Goal: Task Accomplishment & Management: Manage account settings

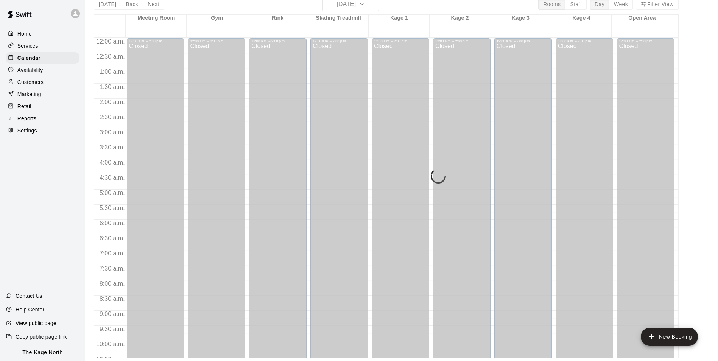
scroll to position [408, 0]
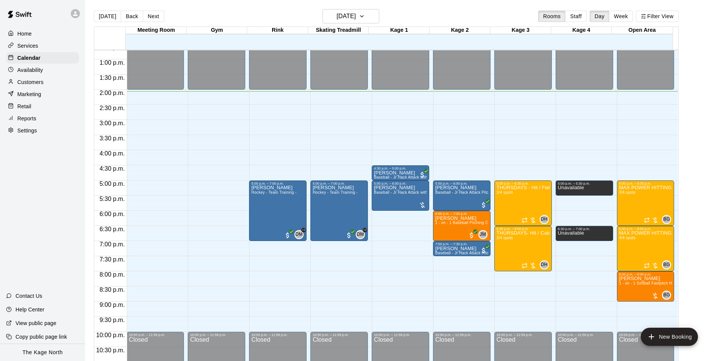
scroll to position [408, 0]
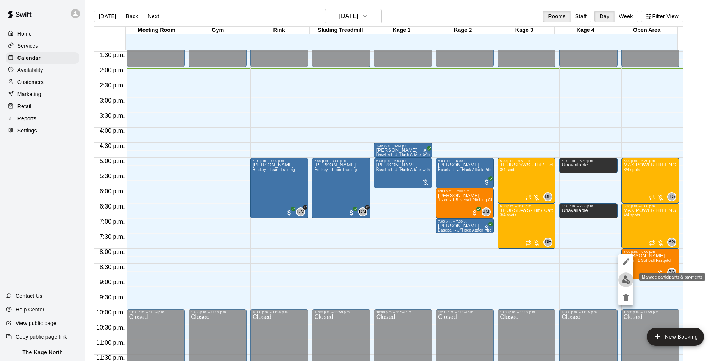
click at [625, 278] on img "edit" at bounding box center [625, 280] width 9 height 9
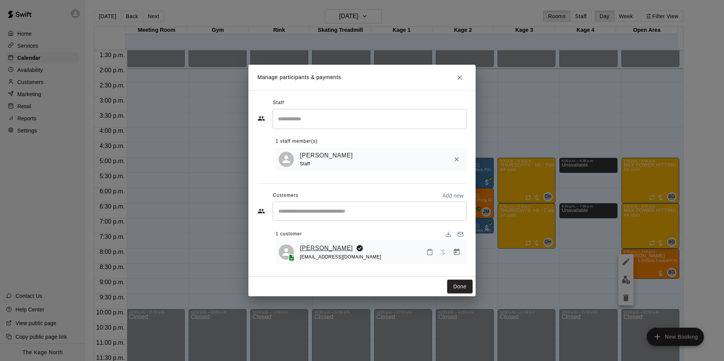
click at [316, 245] on link "[PERSON_NAME]" at bounding box center [326, 248] width 53 height 10
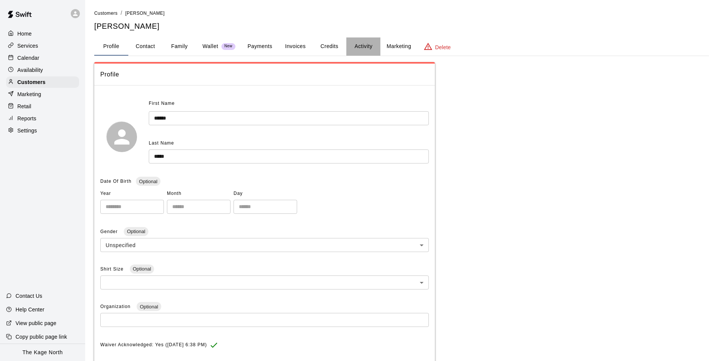
click at [364, 46] on button "Activity" at bounding box center [363, 46] width 34 height 18
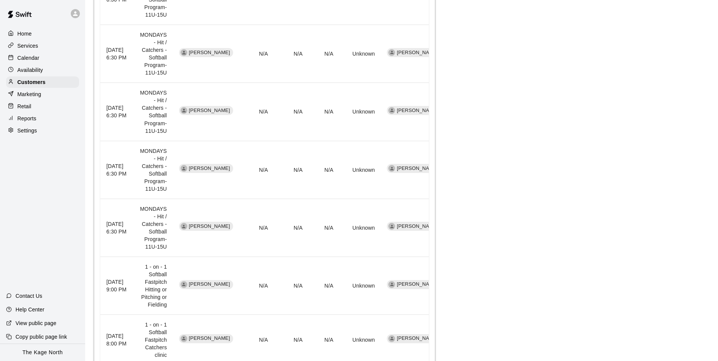
scroll to position [454, 0]
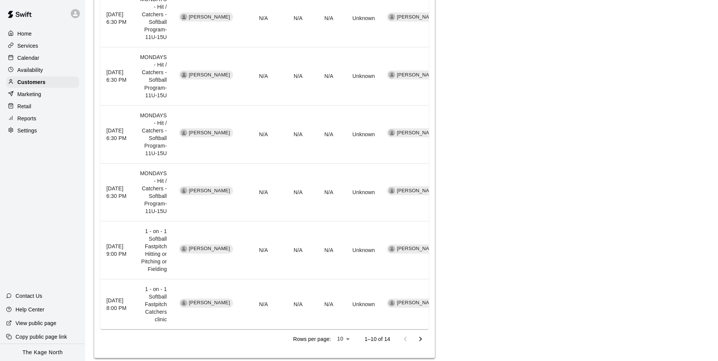
drag, startPoint x: 33, startPoint y: 59, endPoint x: 65, endPoint y: 53, distance: 33.5
click at [33, 59] on p "Calendar" at bounding box center [28, 58] width 22 height 8
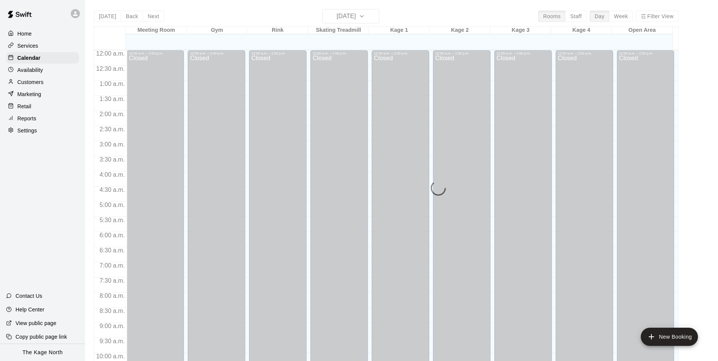
scroll to position [384, 0]
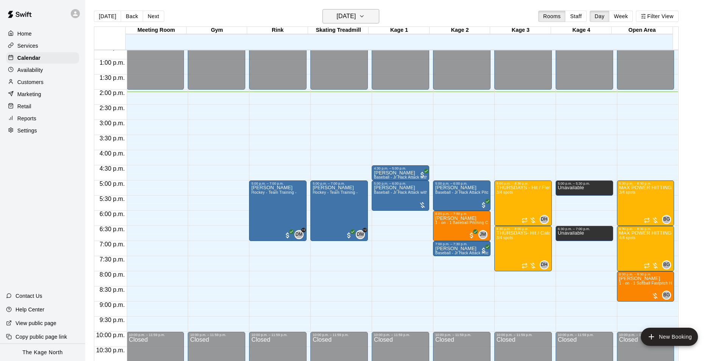
click at [356, 14] on h6 "[DATE]" at bounding box center [345, 16] width 19 height 11
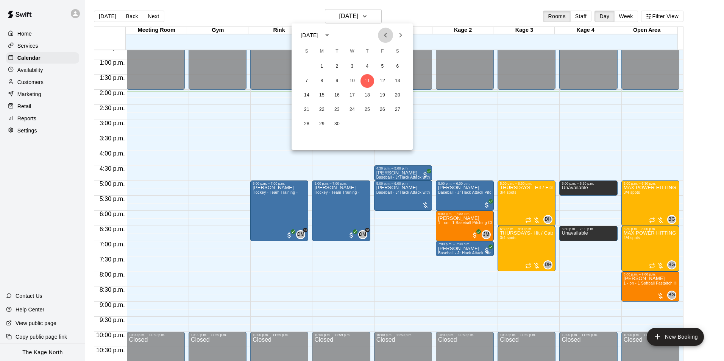
click at [385, 34] on icon "Previous month" at bounding box center [385, 35] width 3 height 5
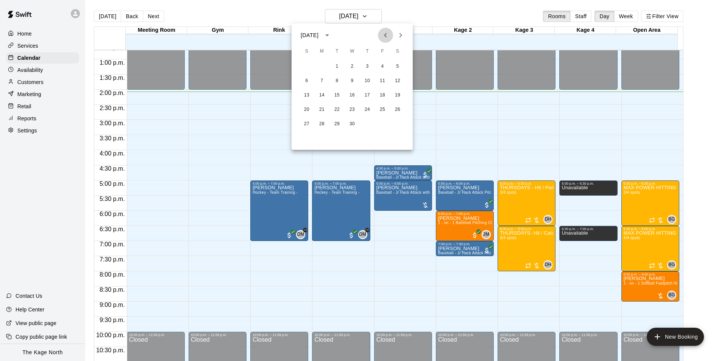
click at [385, 34] on icon "Previous month" at bounding box center [385, 35] width 3 height 5
click at [321, 95] on button "13" at bounding box center [322, 96] width 14 height 14
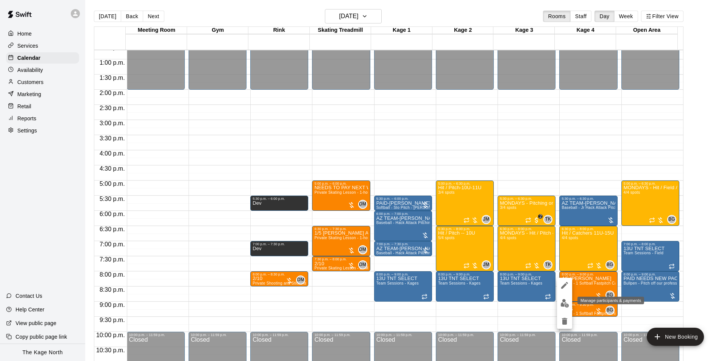
click at [563, 299] on button "edit" at bounding box center [564, 303] width 15 height 15
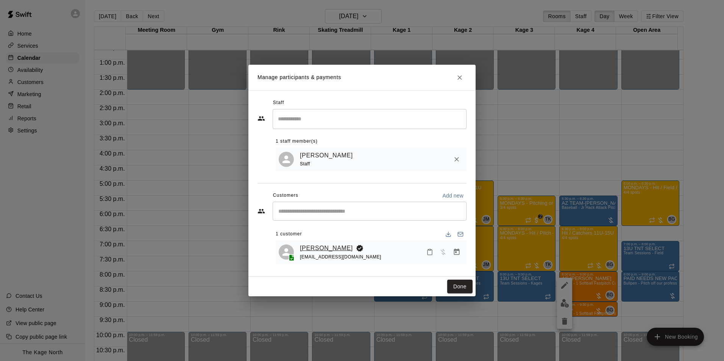
click at [325, 248] on link "[PERSON_NAME]" at bounding box center [326, 248] width 53 height 10
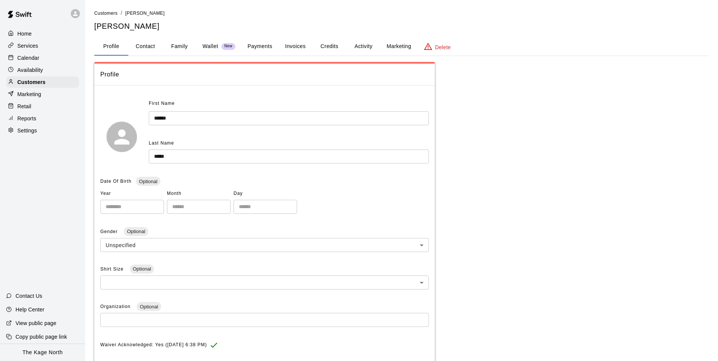
click at [362, 45] on button "Activity" at bounding box center [363, 46] width 34 height 18
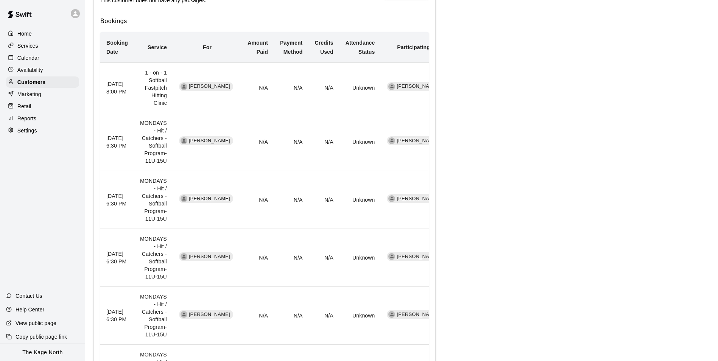
scroll to position [114, 0]
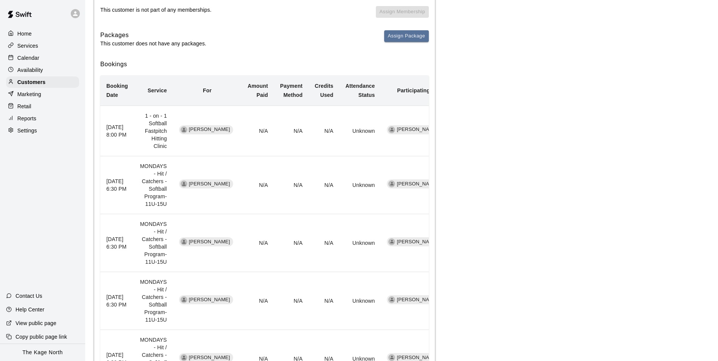
click at [40, 59] on div "Calendar" at bounding box center [42, 57] width 73 height 11
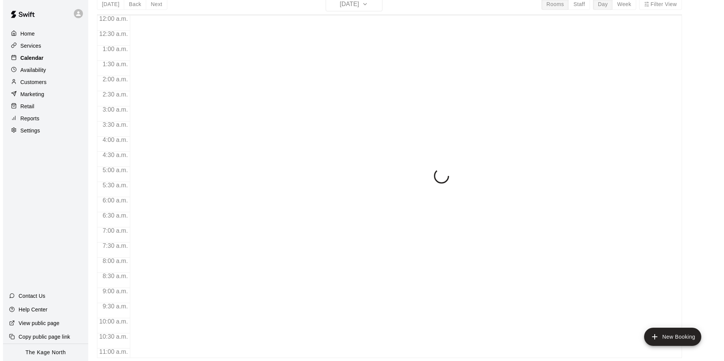
scroll to position [384, 0]
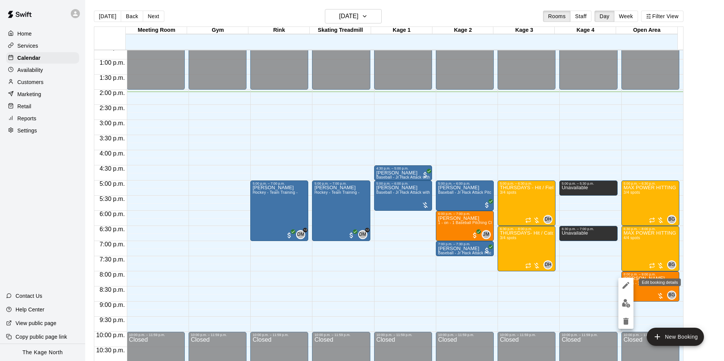
click at [623, 284] on icon "edit" at bounding box center [625, 285] width 9 height 9
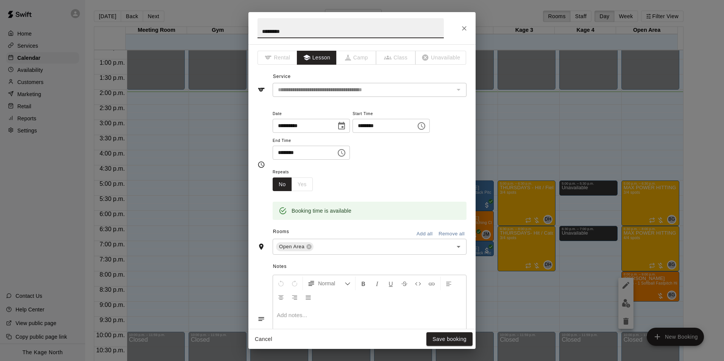
click at [262, 29] on input "*********" at bounding box center [350, 28] width 186 height 20
type input "**********"
click at [453, 339] on button "Save booking" at bounding box center [449, 339] width 46 height 14
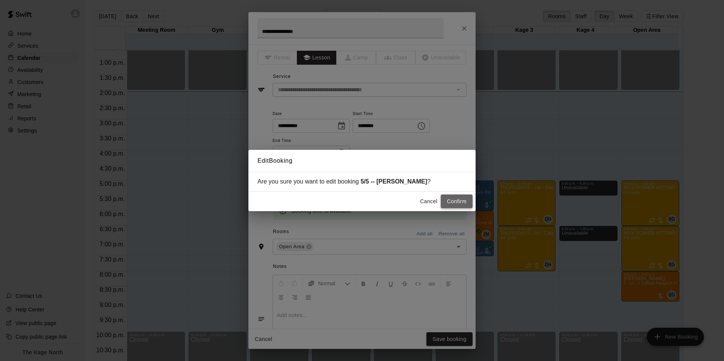
click at [449, 204] on button "Confirm" at bounding box center [457, 202] width 32 height 14
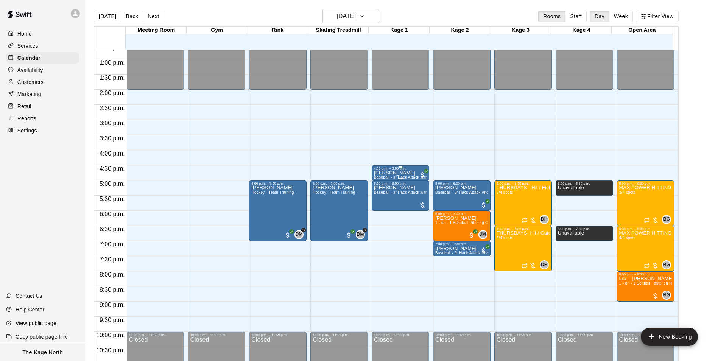
click at [387, 173] on p "[PERSON_NAME]" at bounding box center [400, 173] width 53 height 0
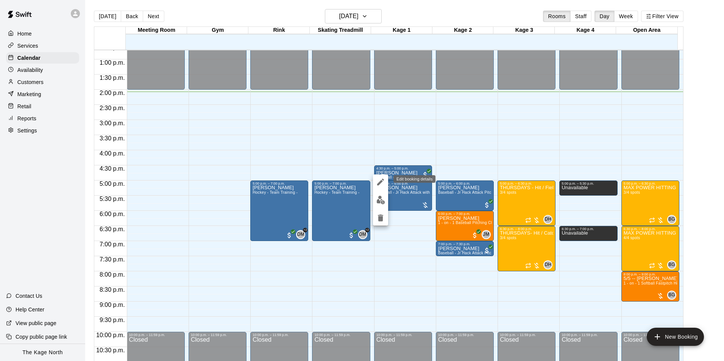
click at [381, 181] on icon "edit" at bounding box center [380, 182] width 7 height 7
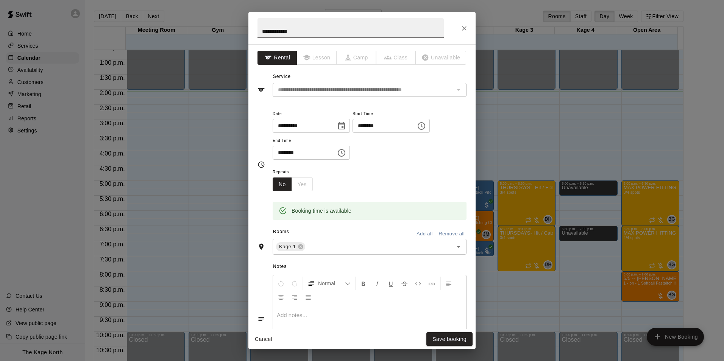
click at [260, 30] on input "**********" at bounding box center [350, 28] width 186 height 20
type input "**********"
click at [453, 340] on button "Save booking" at bounding box center [449, 339] width 46 height 14
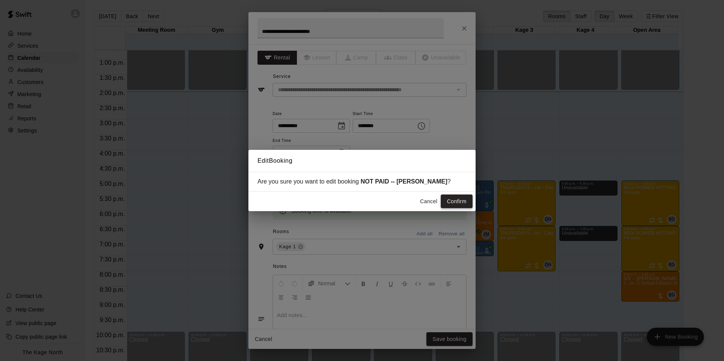
click at [461, 201] on button "Confirm" at bounding box center [457, 202] width 32 height 14
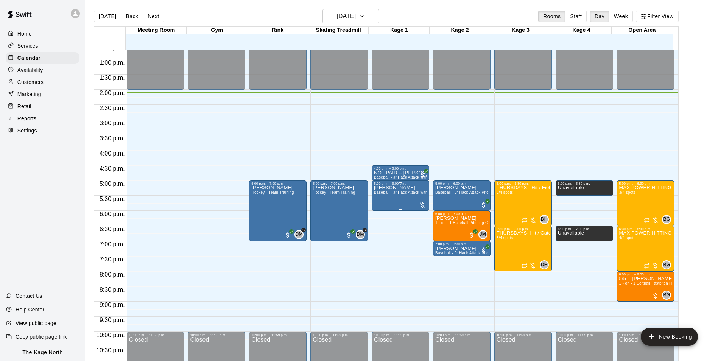
click at [383, 204] on div "[PERSON_NAME] Baseball - [PERSON_NAME] Attack with Feeder - DO NOT NEED SECOND …" at bounding box center [400, 365] width 53 height 361
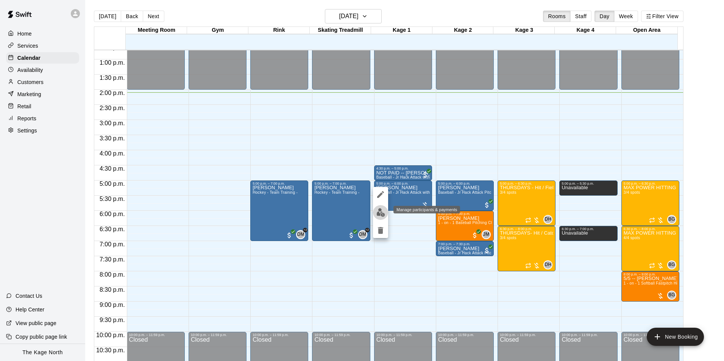
click at [381, 211] on img "edit" at bounding box center [380, 212] width 9 height 9
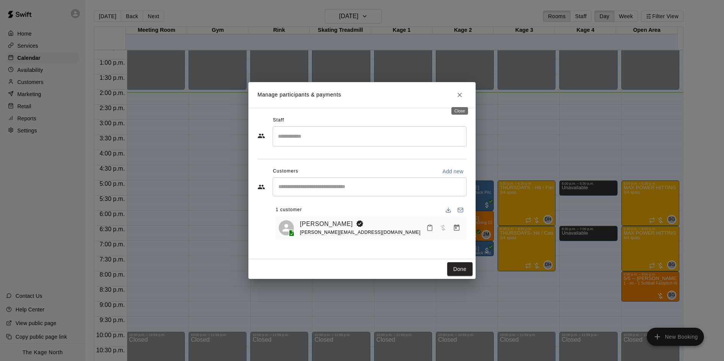
click at [460, 96] on icon "Close" at bounding box center [460, 95] width 8 height 8
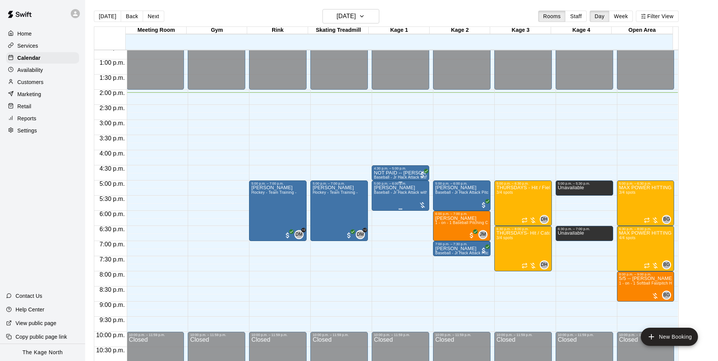
click at [374, 202] on div "[PERSON_NAME] Baseball - [PERSON_NAME] Attack with Feeder - DO NOT NEED SECOND …" at bounding box center [400, 365] width 53 height 361
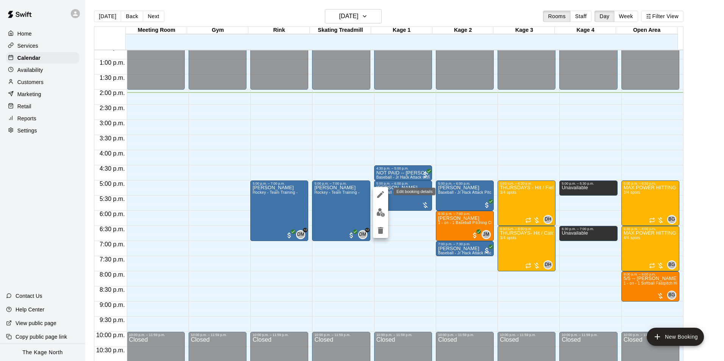
click at [381, 195] on icon "edit" at bounding box center [380, 194] width 7 height 7
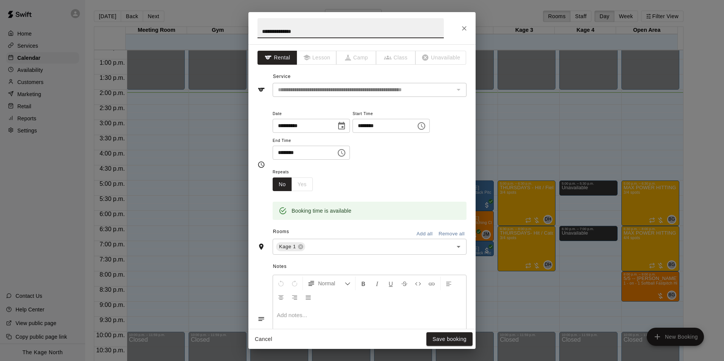
click at [261, 30] on input "**********" at bounding box center [350, 28] width 186 height 20
type input "**********"
click at [458, 341] on button "Save booking" at bounding box center [449, 339] width 46 height 14
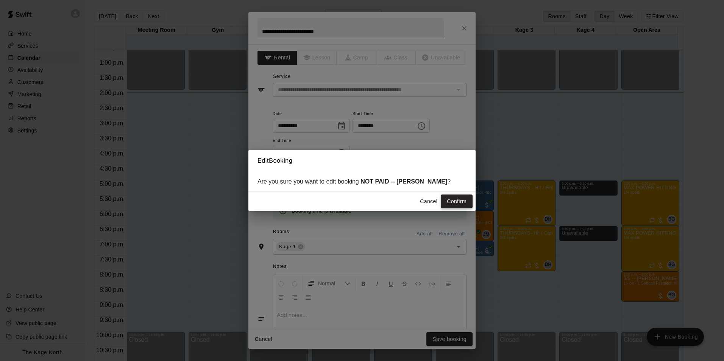
click at [455, 204] on button "Confirm" at bounding box center [457, 202] width 32 height 14
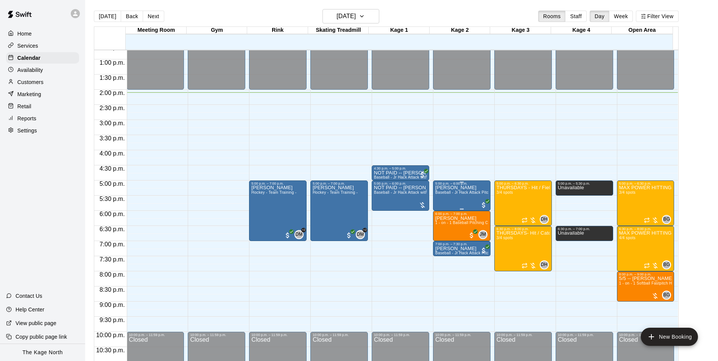
click at [443, 204] on div "[PERSON_NAME] Baseball - Jr Hack Attack Pitching Machine - Perfect for all ages…" at bounding box center [461, 365] width 53 height 361
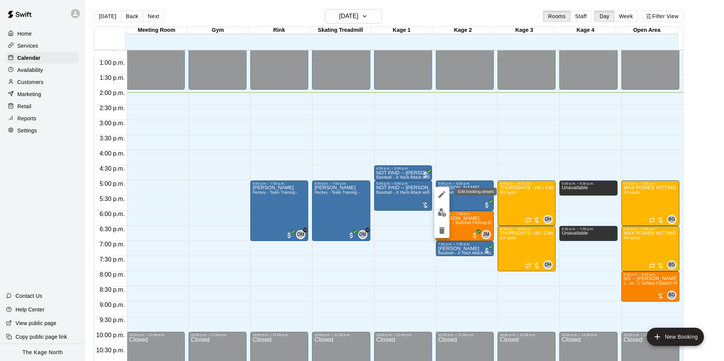
click at [443, 195] on icon "edit" at bounding box center [441, 194] width 9 height 9
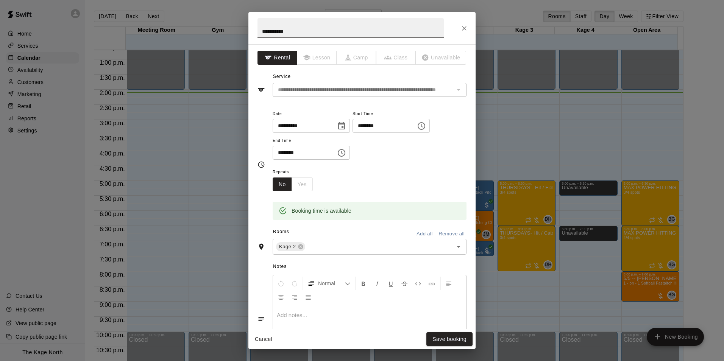
click at [260, 32] on input "**********" at bounding box center [350, 28] width 186 height 20
type input "**********"
click at [455, 339] on button "Save booking" at bounding box center [449, 339] width 46 height 14
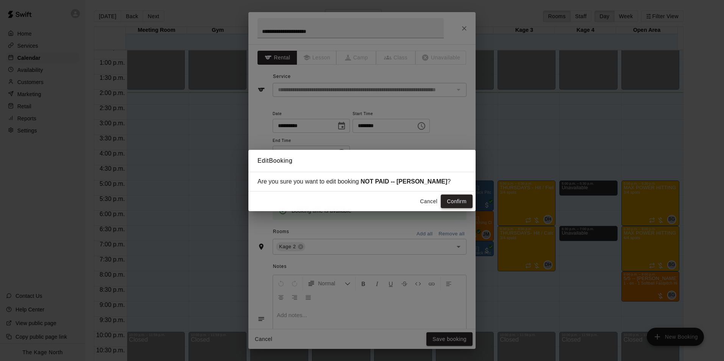
click at [456, 202] on button "Confirm" at bounding box center [457, 202] width 32 height 14
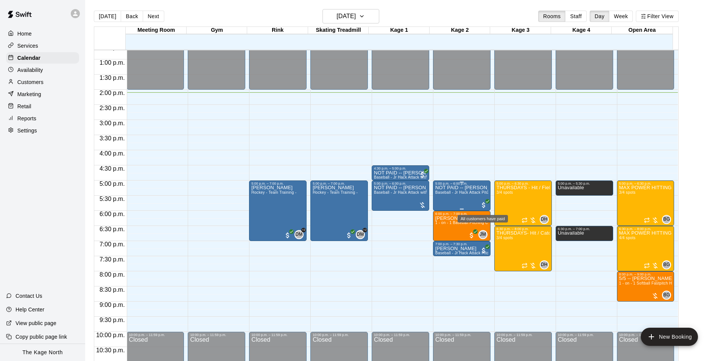
click at [483, 205] on span "All customers have paid" at bounding box center [484, 205] width 8 height 8
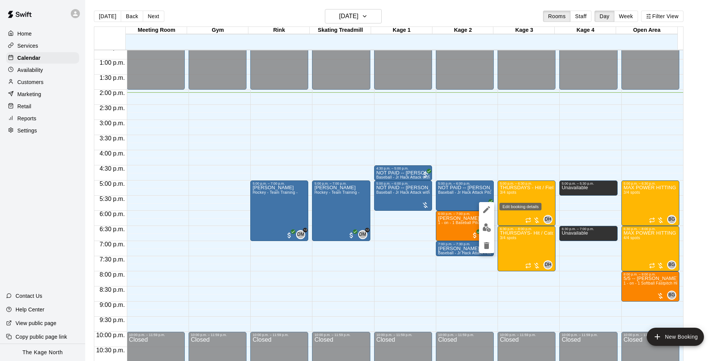
click at [485, 210] on icon "edit" at bounding box center [486, 209] width 7 height 7
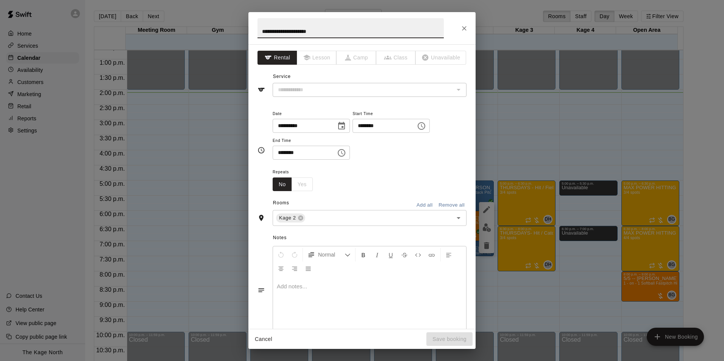
type input "**********"
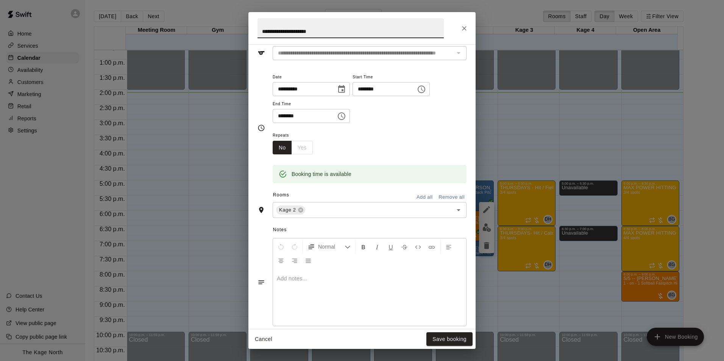
scroll to position [0, 0]
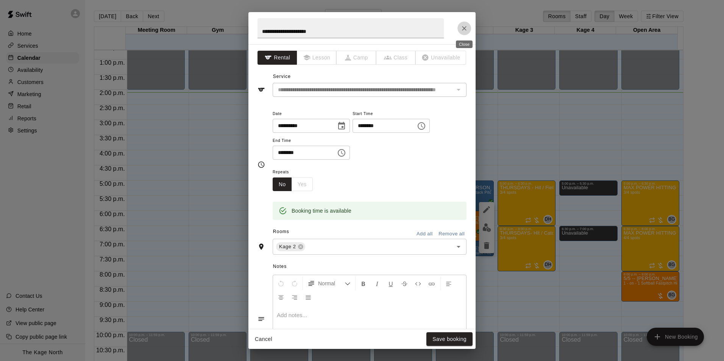
click at [464, 29] on icon "Close" at bounding box center [464, 29] width 8 height 8
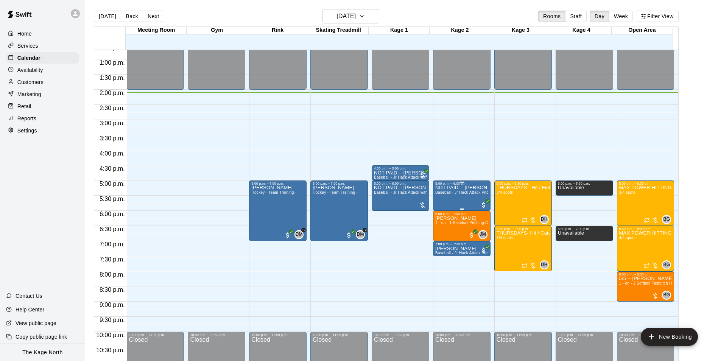
click at [475, 205] on div "NOT PAID -- [PERSON_NAME] Baseball - Jr Hack Attack Pitching Machine - Perfect …" at bounding box center [461, 365] width 53 height 361
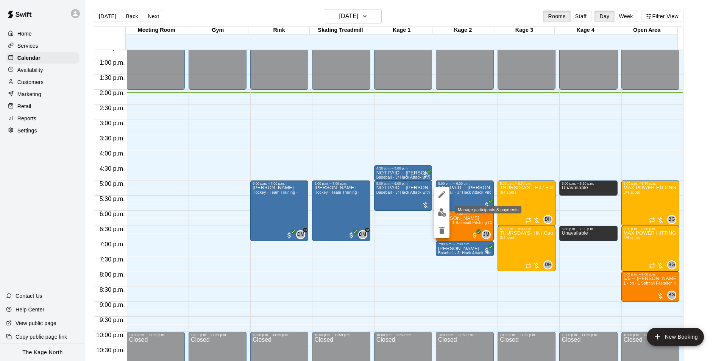
click at [442, 215] on img "edit" at bounding box center [441, 212] width 9 height 9
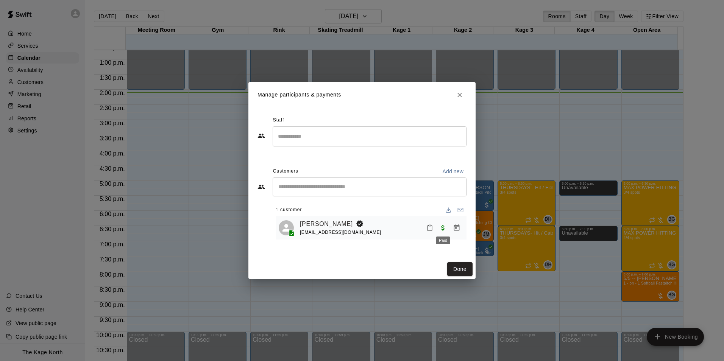
click at [444, 229] on span "Paid" at bounding box center [443, 227] width 14 height 6
click at [457, 94] on icon "Close" at bounding box center [460, 95] width 8 height 8
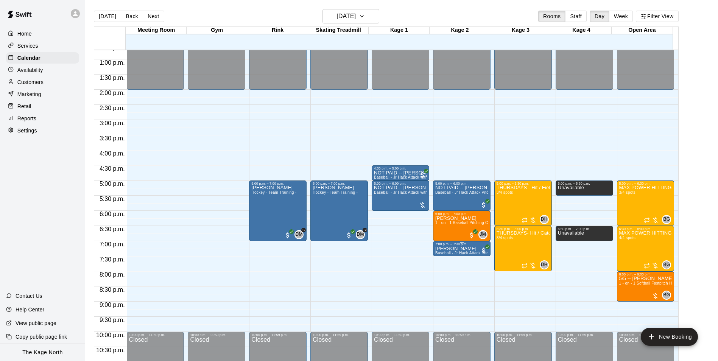
click at [450, 249] on p "[PERSON_NAME]" at bounding box center [461, 249] width 53 height 0
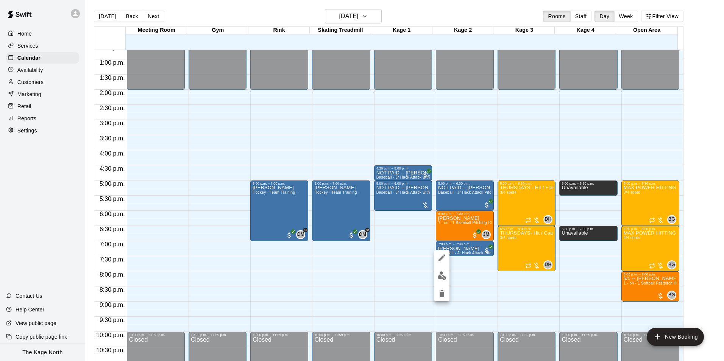
click at [443, 255] on icon "edit" at bounding box center [441, 257] width 9 height 9
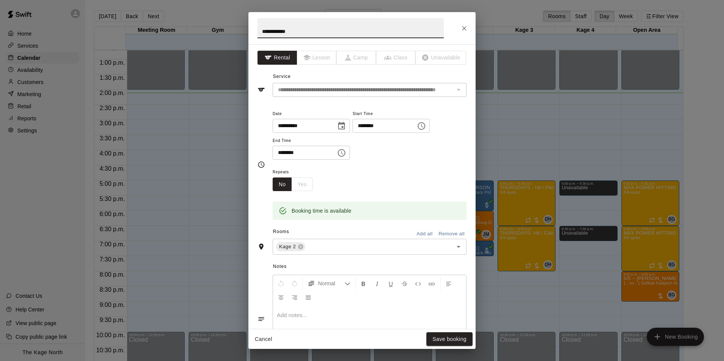
click at [260, 31] on input "**********" at bounding box center [350, 28] width 186 height 20
type input "**********"
click at [450, 339] on button "Save booking" at bounding box center [449, 339] width 46 height 14
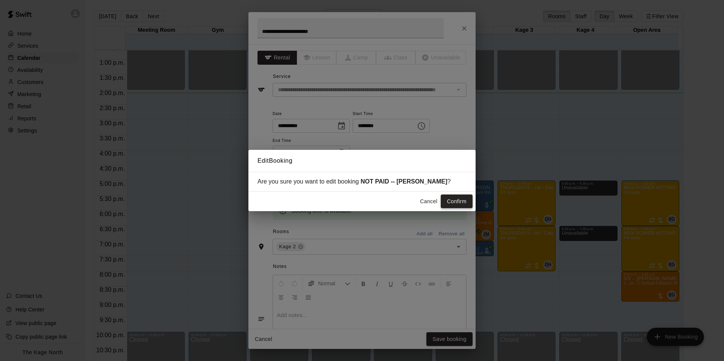
click at [456, 201] on button "Confirm" at bounding box center [457, 202] width 32 height 14
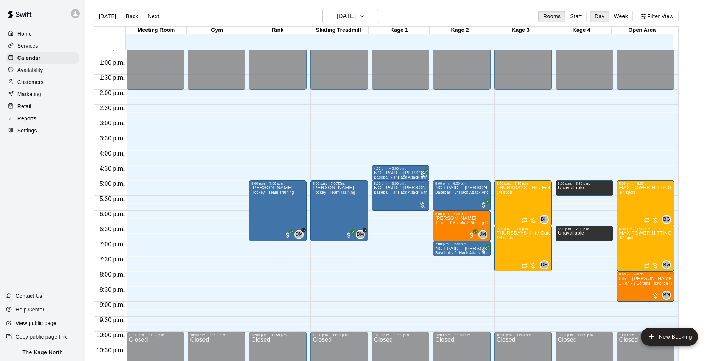
click at [345, 205] on div "[PERSON_NAME] Hockey - Team Training -" at bounding box center [335, 365] width 45 height 361
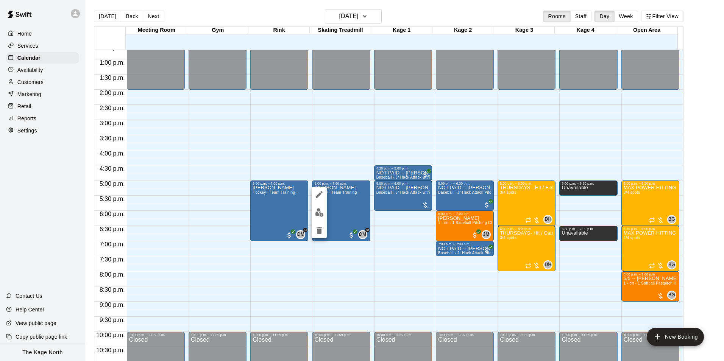
click at [324, 217] on button "edit" at bounding box center [318, 212] width 15 height 15
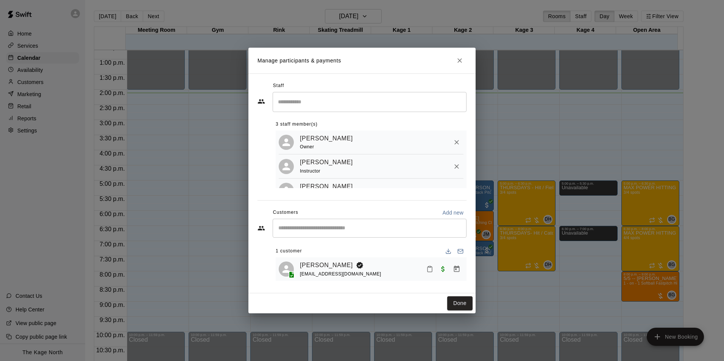
scroll to position [21, 0]
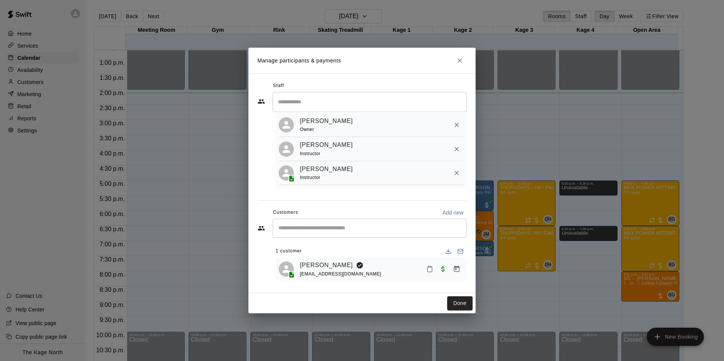
click at [462, 61] on icon "Close" at bounding box center [460, 61] width 8 height 8
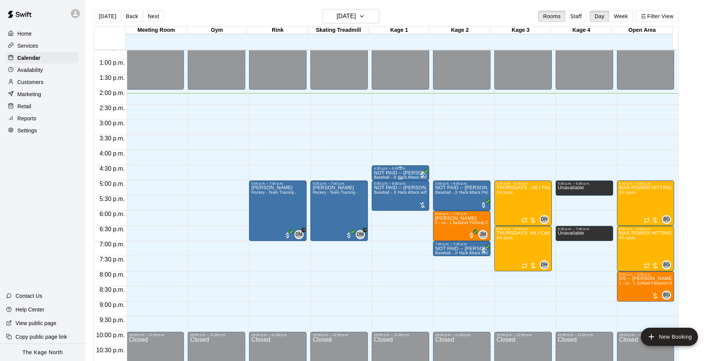
click at [406, 173] on p "NOT PAID -- [PERSON_NAME]" at bounding box center [400, 173] width 53 height 0
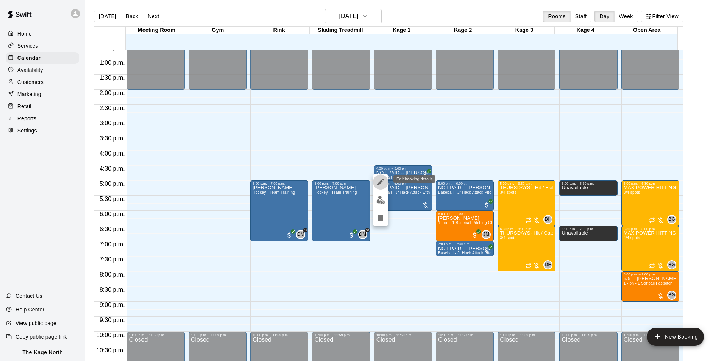
click at [383, 182] on icon "edit" at bounding box center [380, 181] width 9 height 9
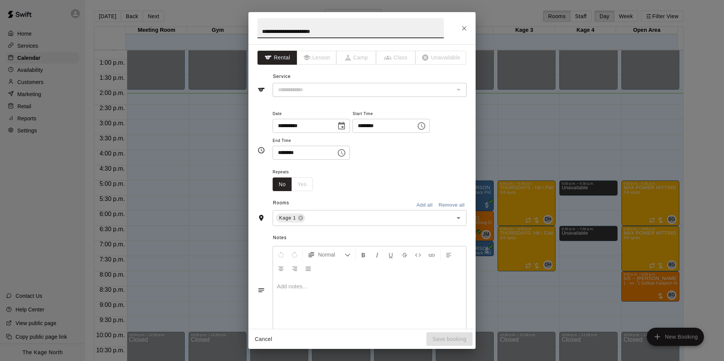
type input "**********"
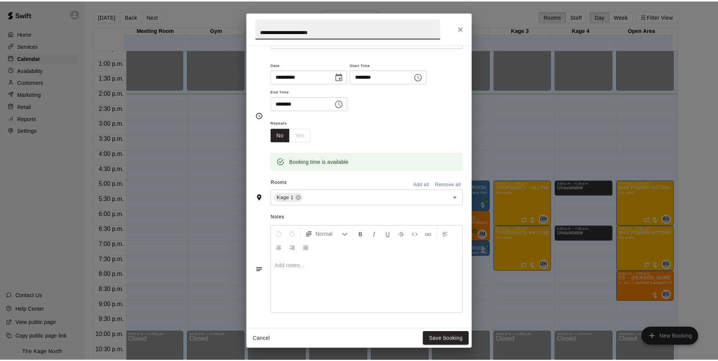
scroll to position [121, 0]
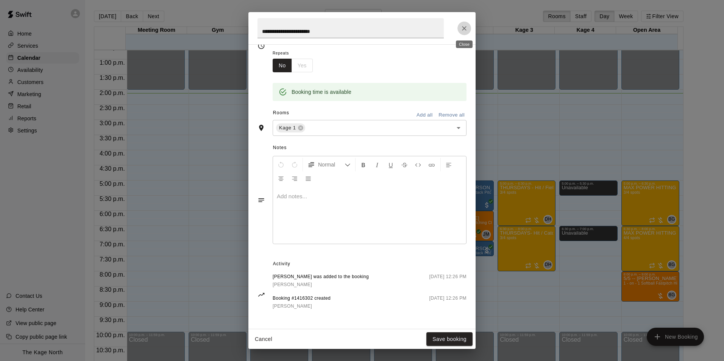
click at [462, 23] on button "Close" at bounding box center [464, 29] width 14 height 14
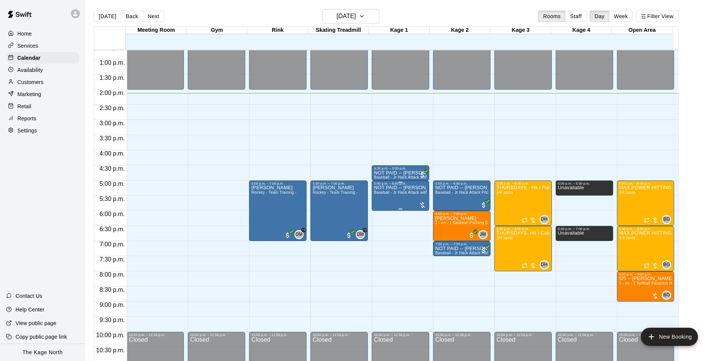
click at [391, 193] on span "Baseball - Jr Hack Attack with Feeder - DO NOT NEED SECOND PERSON" at bounding box center [441, 192] width 135 height 4
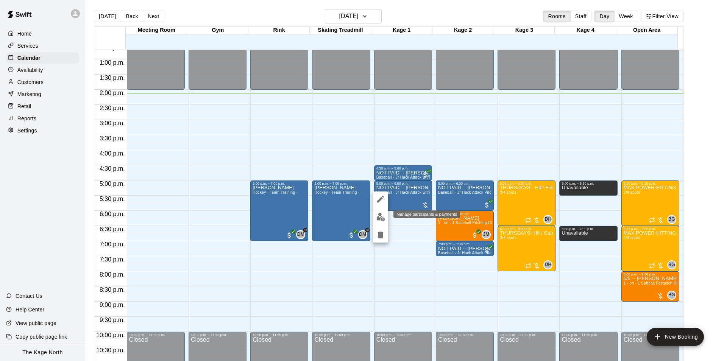
click at [380, 219] on img "edit" at bounding box center [380, 217] width 9 height 9
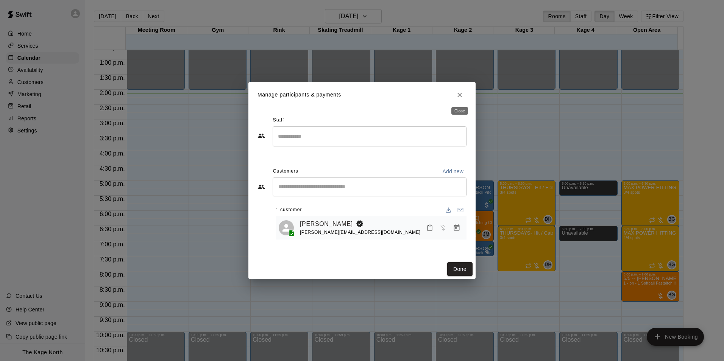
click at [459, 91] on icon "Close" at bounding box center [460, 95] width 8 height 8
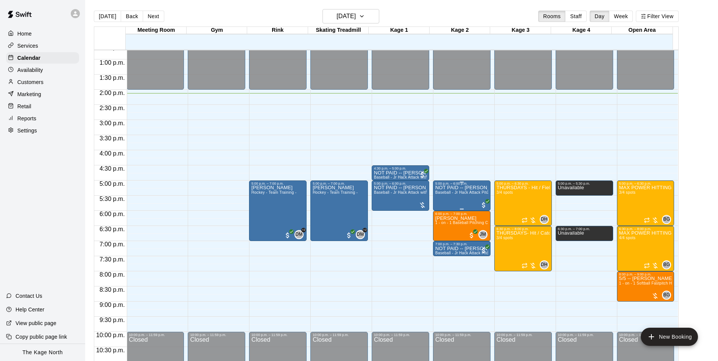
click at [462, 195] on span "Baseball - Jr Hack Attack Pitching Machine - Perfect for all ages and skill lev…" at bounding box center [507, 192] width 144 height 4
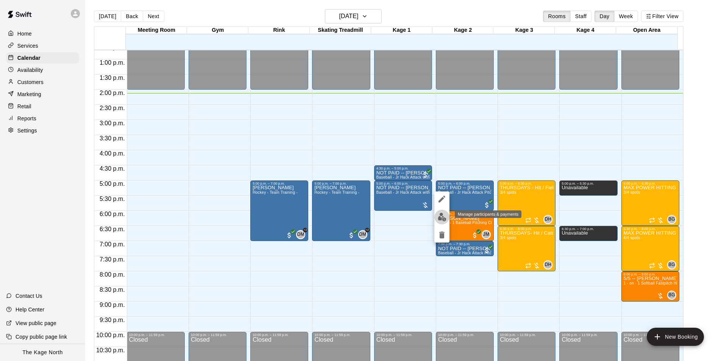
click at [443, 213] on img "edit" at bounding box center [441, 217] width 9 height 9
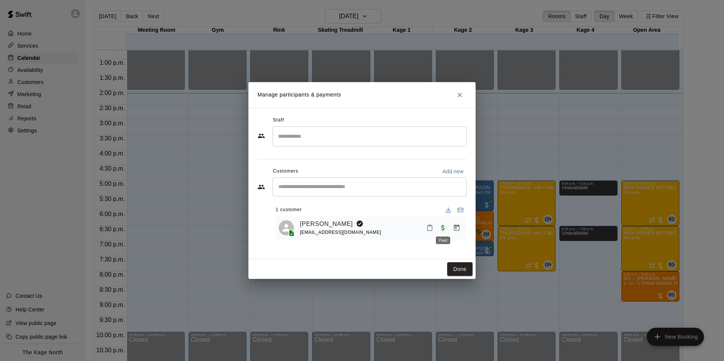
click at [442, 229] on span "Paid" at bounding box center [443, 227] width 14 height 6
click at [455, 94] on button "Close" at bounding box center [460, 95] width 14 height 14
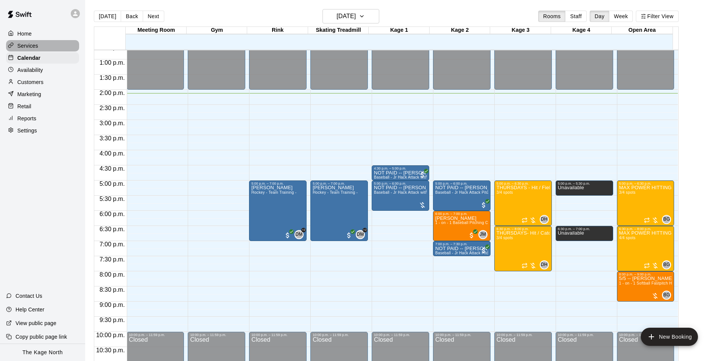
click at [28, 47] on p "Services" at bounding box center [27, 46] width 21 height 8
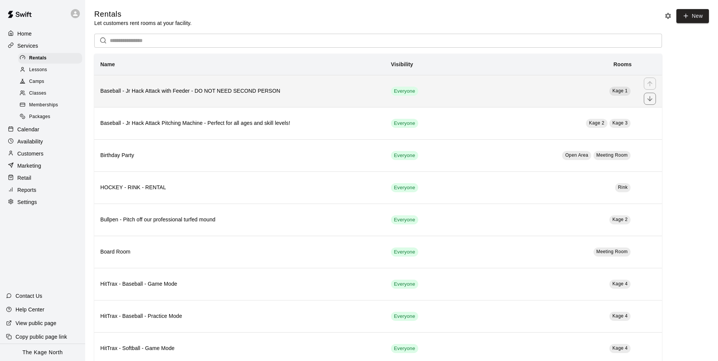
click at [317, 99] on th "Baseball - Jr Hack Attack with Feeder - DO NOT NEED SECOND PERSON" at bounding box center [239, 91] width 291 height 32
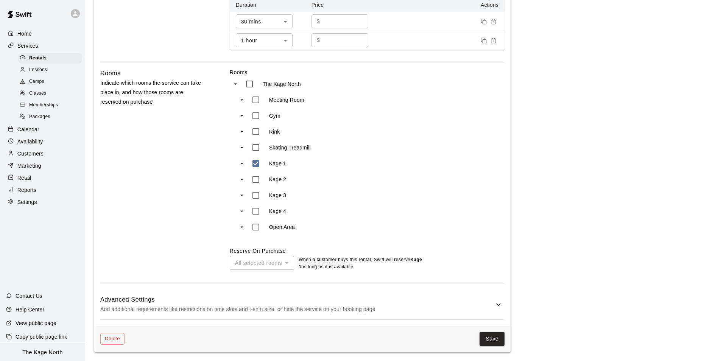
scroll to position [297, 0]
click at [385, 299] on h6 "Advanced Settings" at bounding box center [297, 300] width 394 height 10
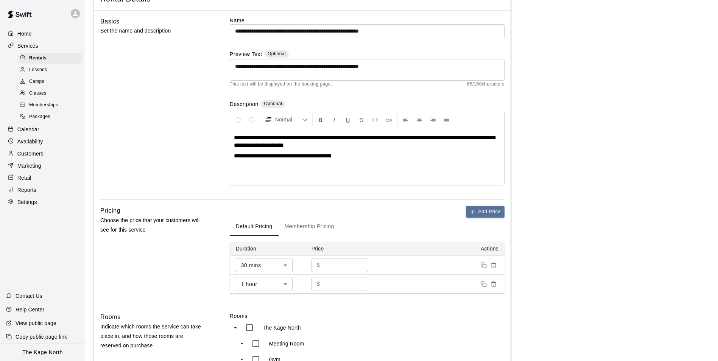
scroll to position [0, 0]
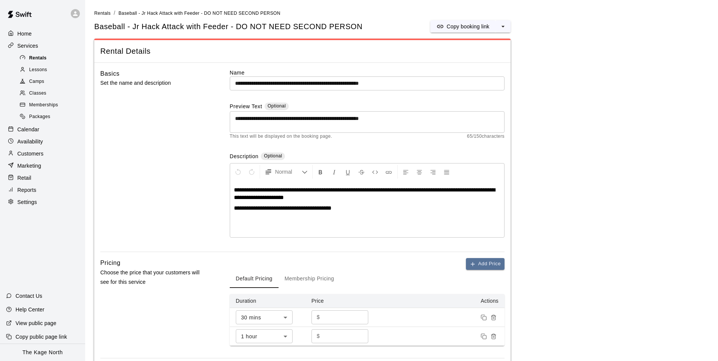
click at [40, 61] on span "Rentals" at bounding box center [37, 58] width 17 height 8
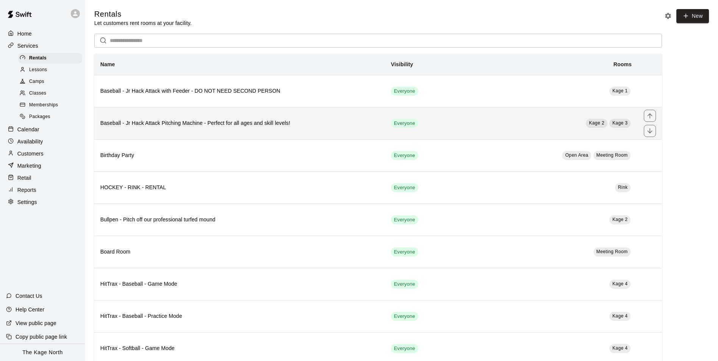
click at [261, 128] on h6 "Baseball - Jr Hack Attack Pitching Machine - Perfect for all ages and skill lev…" at bounding box center [239, 123] width 279 height 8
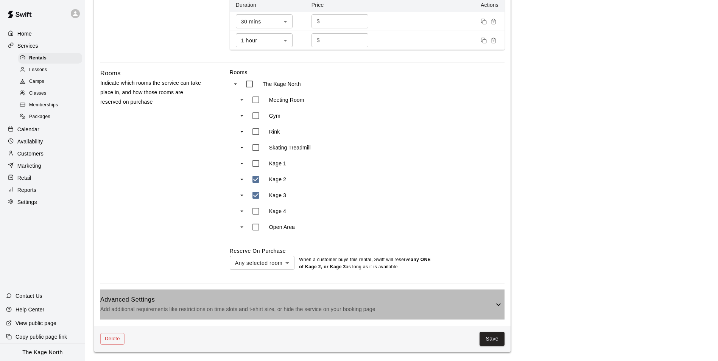
click at [478, 294] on div "Advanced Settings Add additional requirements like restrictions on time slots a…" at bounding box center [302, 305] width 404 height 30
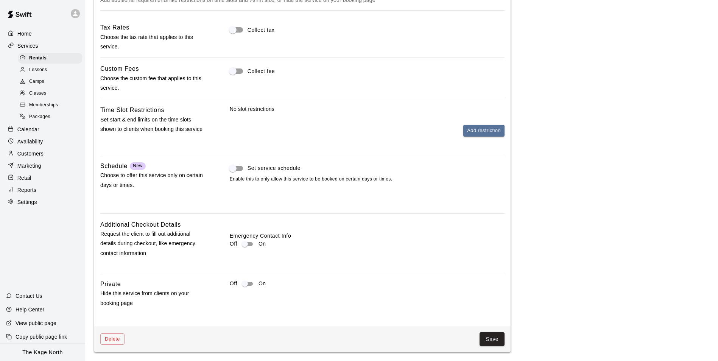
scroll to position [266, 0]
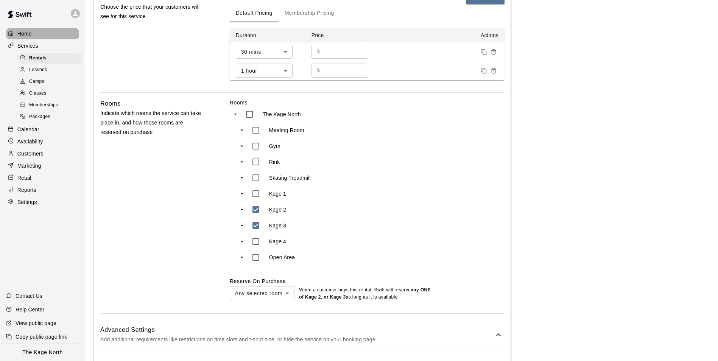
click at [21, 34] on p "Home" at bounding box center [24, 34] width 14 height 8
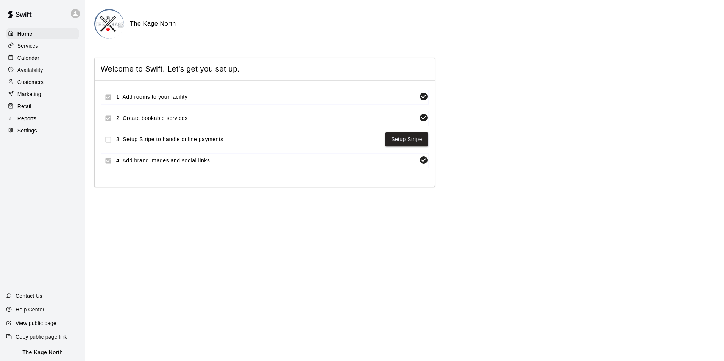
click at [26, 59] on p "Calendar" at bounding box center [28, 58] width 22 height 8
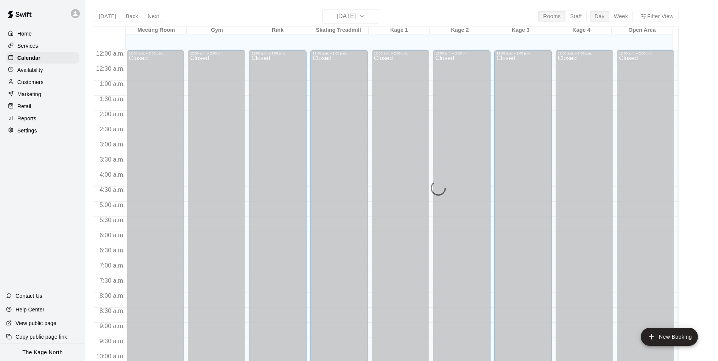
scroll to position [384, 0]
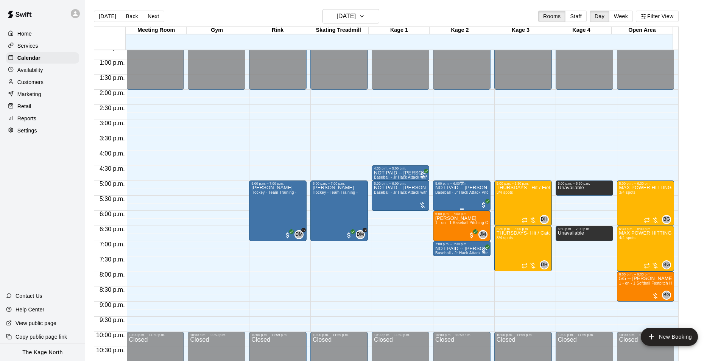
click at [460, 188] on p "NOT PAID -- [PERSON_NAME]" at bounding box center [461, 188] width 53 height 0
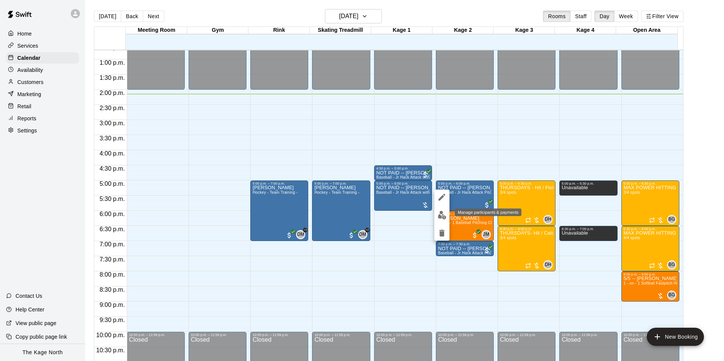
click at [444, 212] on img "edit" at bounding box center [441, 215] width 9 height 9
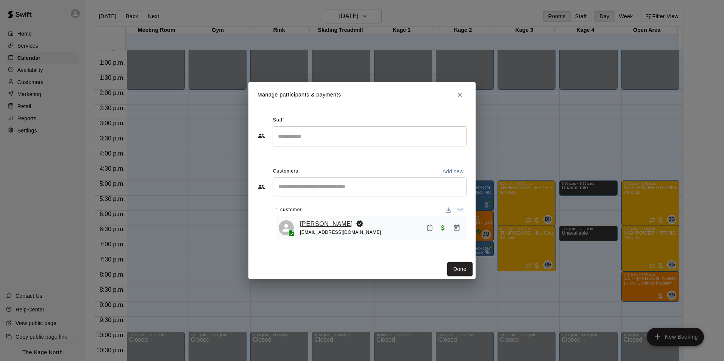
click at [320, 223] on link "[PERSON_NAME]" at bounding box center [326, 224] width 53 height 10
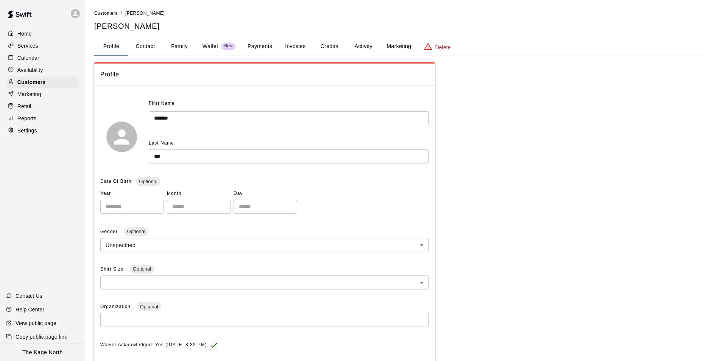
click at [212, 43] on p "Wallet" at bounding box center [210, 46] width 16 height 8
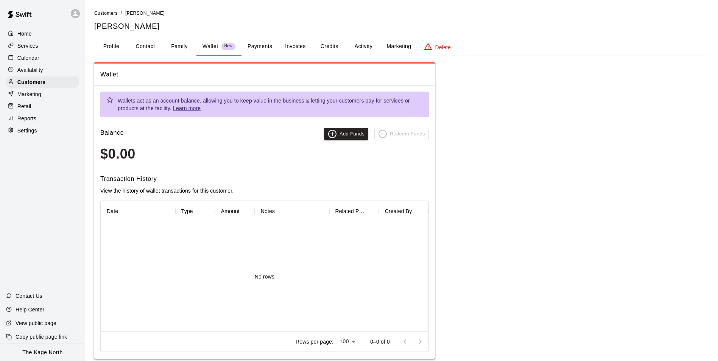
click at [179, 42] on button "Family" at bounding box center [179, 46] width 34 height 18
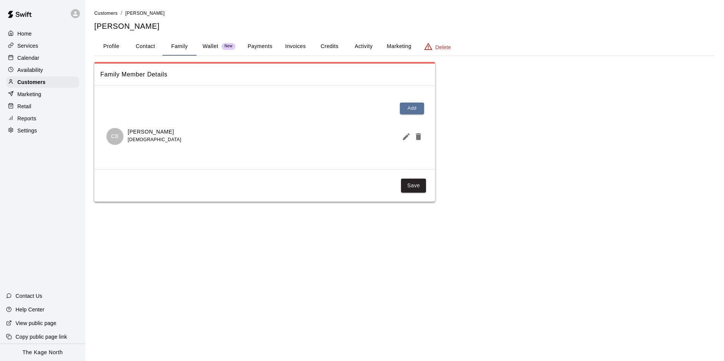
click at [140, 47] on button "Contact" at bounding box center [145, 46] width 34 height 18
select select "**"
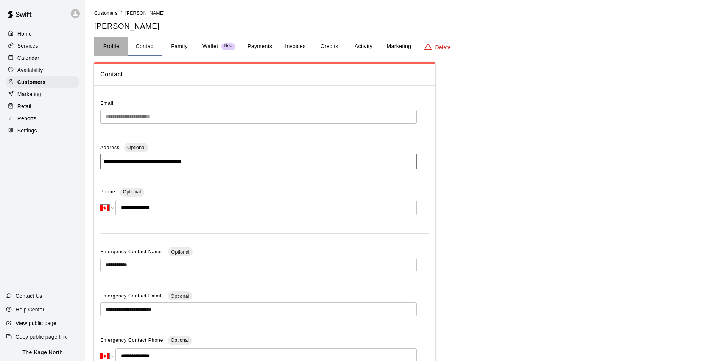
click at [111, 48] on button "Profile" at bounding box center [111, 46] width 34 height 18
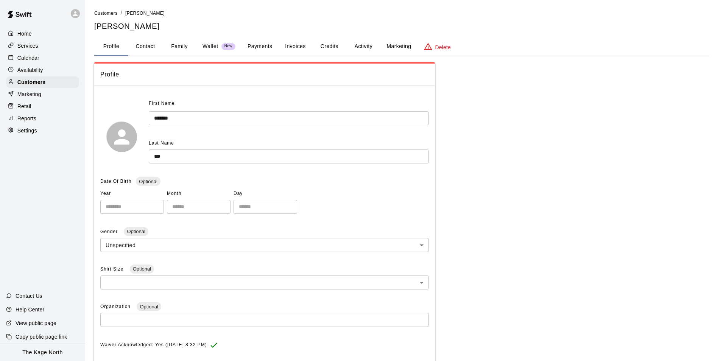
click at [331, 48] on button "Credits" at bounding box center [329, 46] width 34 height 18
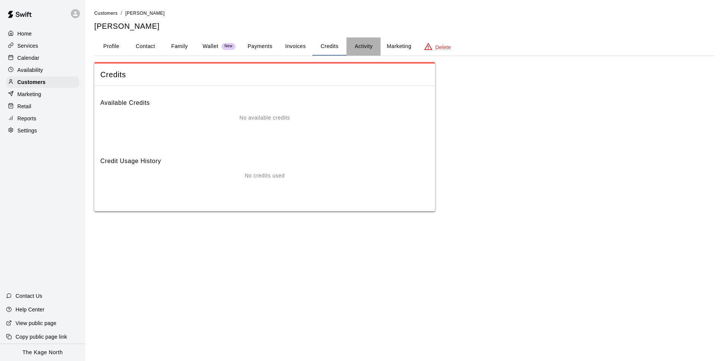
click at [360, 47] on button "Activity" at bounding box center [363, 46] width 34 height 18
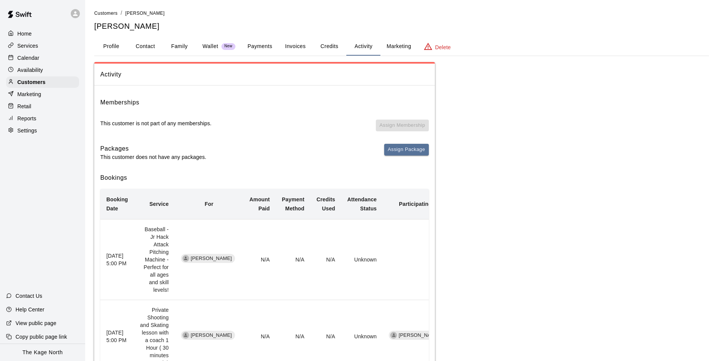
click at [298, 48] on button "Invoices" at bounding box center [295, 46] width 34 height 18
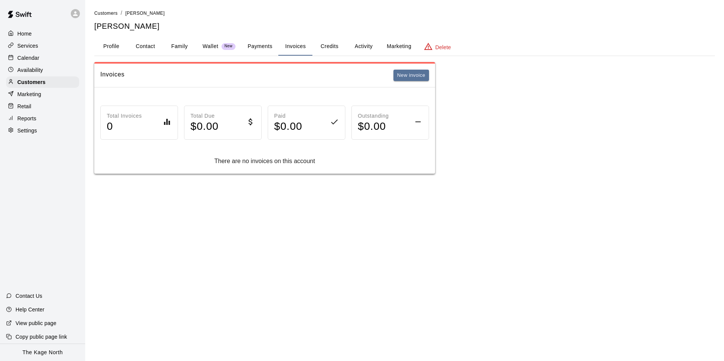
click at [255, 49] on button "Payments" at bounding box center [259, 46] width 37 height 18
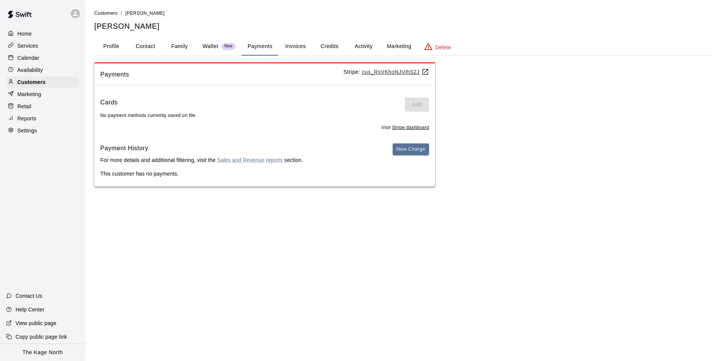
click at [182, 50] on button "Family" at bounding box center [179, 46] width 34 height 18
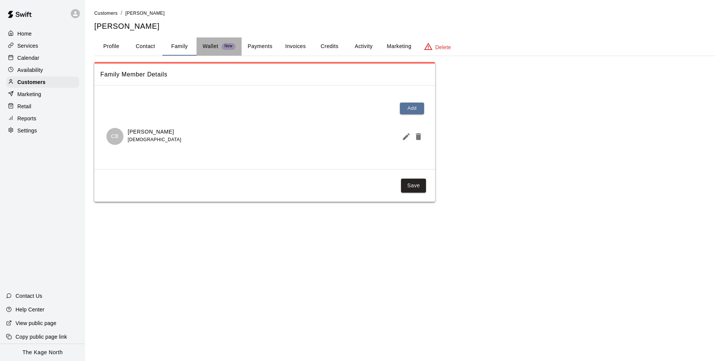
click at [212, 46] on p "Wallet" at bounding box center [210, 46] width 16 height 8
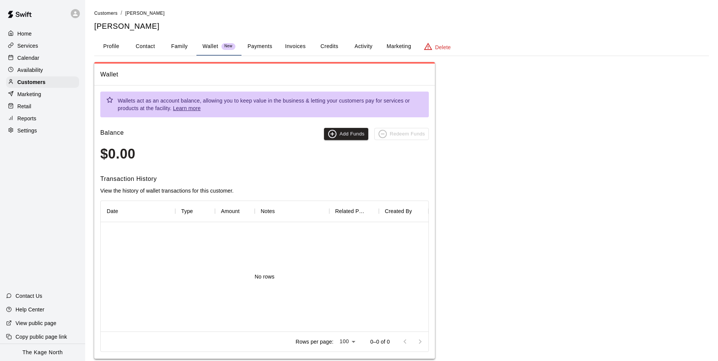
click at [528, 92] on div "Wallet Wallets act as an account balance, allowing you to keep value in the bus…" at bounding box center [401, 210] width 615 height 297
click at [27, 60] on p "Calendar" at bounding box center [28, 58] width 22 height 8
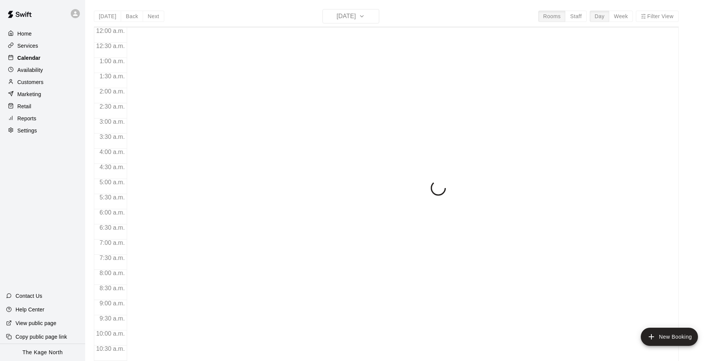
scroll to position [384, 0]
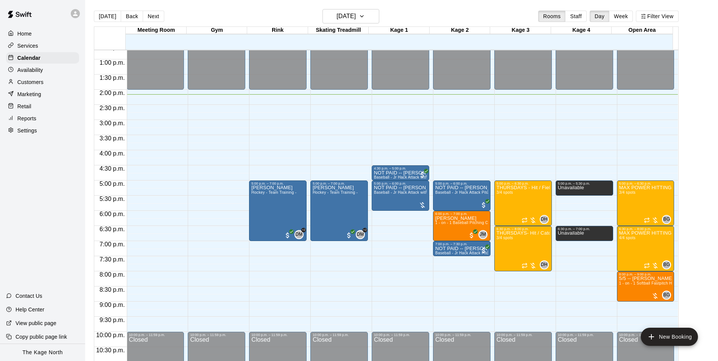
click at [79, 11] on div at bounding box center [75, 13] width 9 height 9
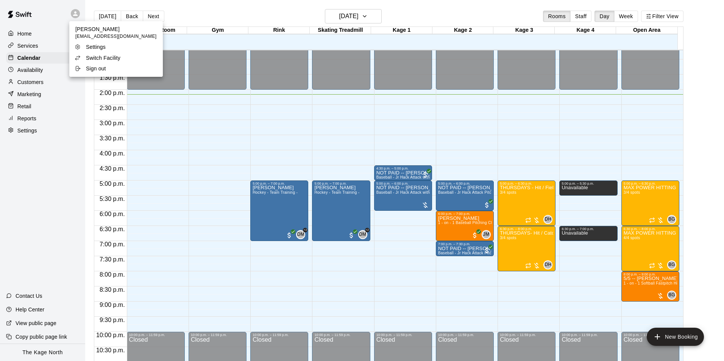
click at [108, 59] on p "Switch Facility" at bounding box center [103, 58] width 34 height 8
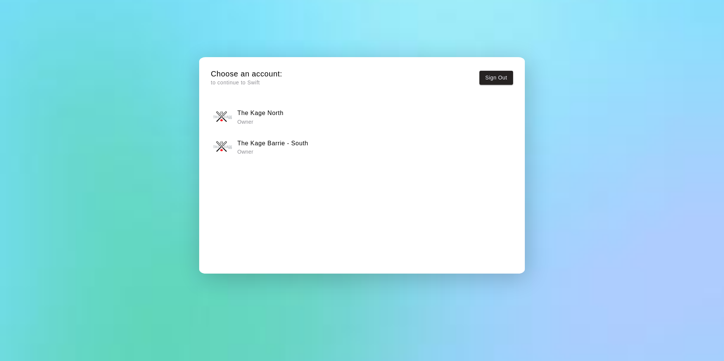
click at [294, 147] on h6 "The Kage Barrie - South" at bounding box center [272, 144] width 71 height 10
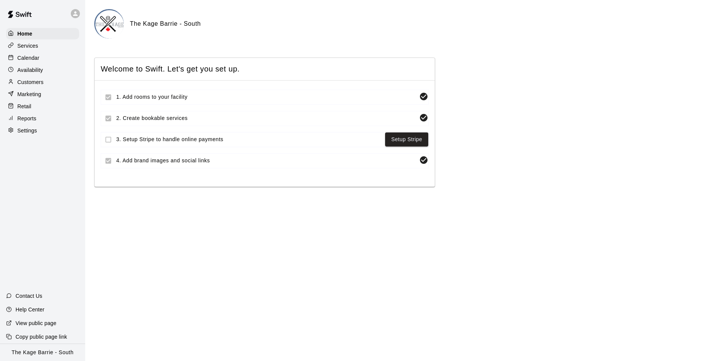
click at [33, 56] on p "Calendar" at bounding box center [28, 58] width 22 height 8
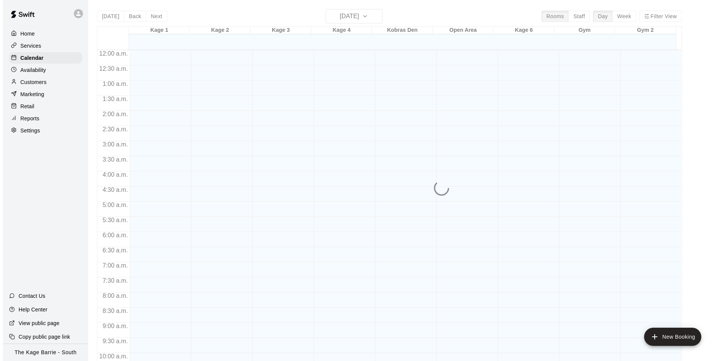
scroll to position [384, 0]
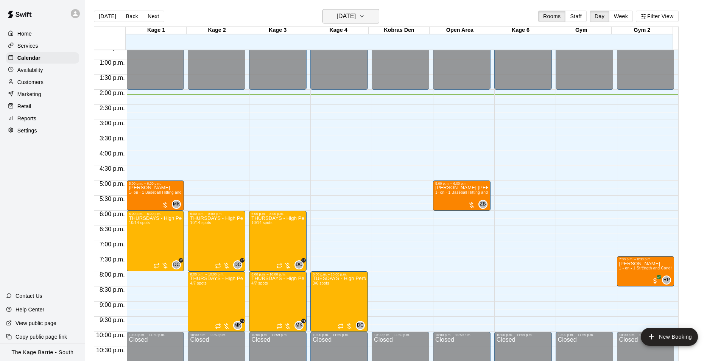
click at [354, 17] on h6 "[DATE]" at bounding box center [345, 16] width 19 height 11
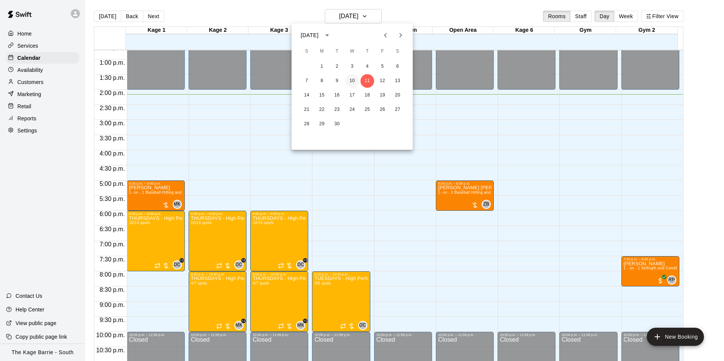
click at [350, 82] on button "10" at bounding box center [352, 81] width 14 height 14
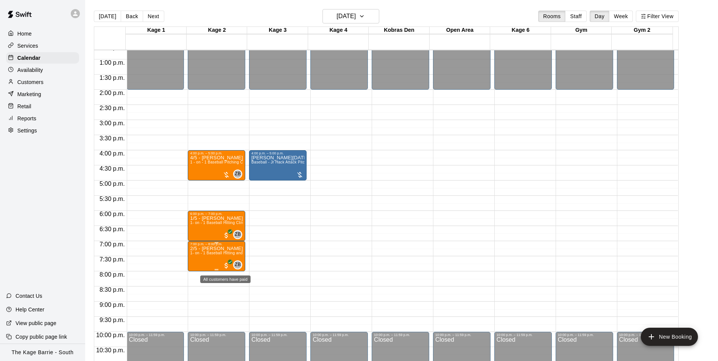
click at [226, 265] on span "All customers have paid" at bounding box center [227, 266] width 8 height 8
click at [232, 268] on icon "edit" at bounding box center [229, 270] width 7 height 7
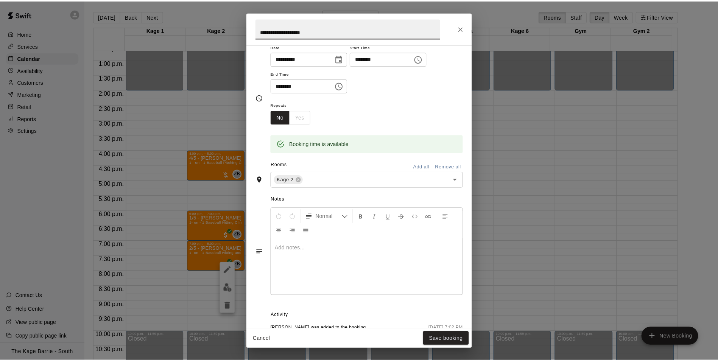
scroll to position [134, 0]
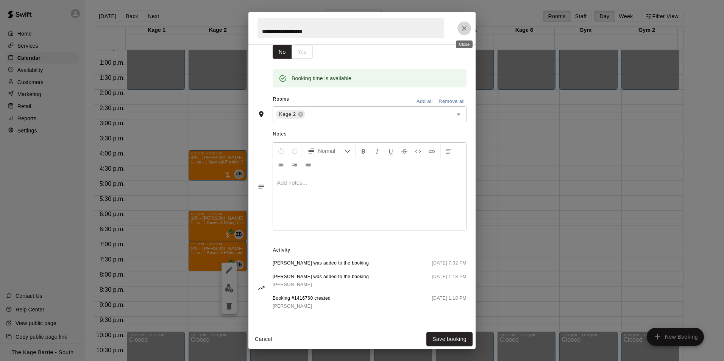
click at [465, 30] on icon "Close" at bounding box center [464, 28] width 5 height 5
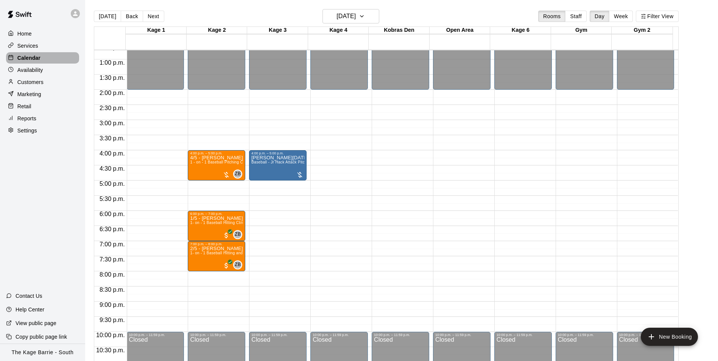
click at [35, 59] on p "Calendar" at bounding box center [28, 58] width 23 height 8
click at [356, 14] on h6 "[DATE]" at bounding box center [345, 16] width 19 height 11
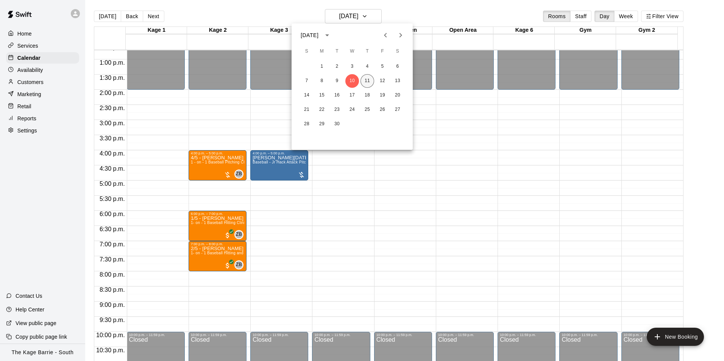
click at [367, 84] on button "11" at bounding box center [367, 81] width 14 height 14
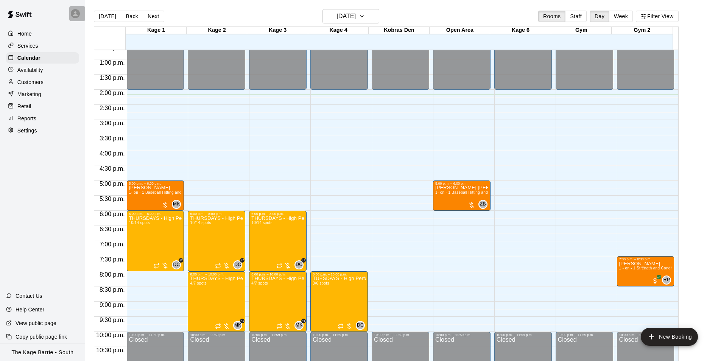
click at [78, 14] on icon at bounding box center [75, 13] width 7 height 7
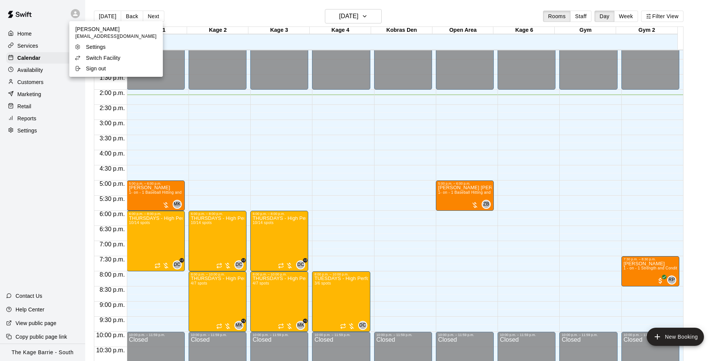
click at [133, 61] on li "Switch Facility" at bounding box center [115, 58] width 93 height 11
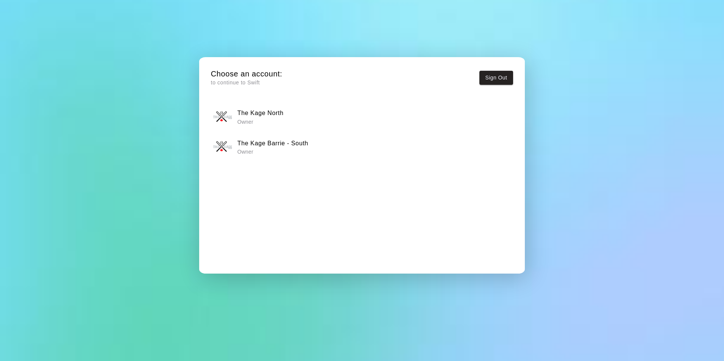
click at [297, 123] on div "The Kage North Owner" at bounding box center [361, 116] width 297 height 19
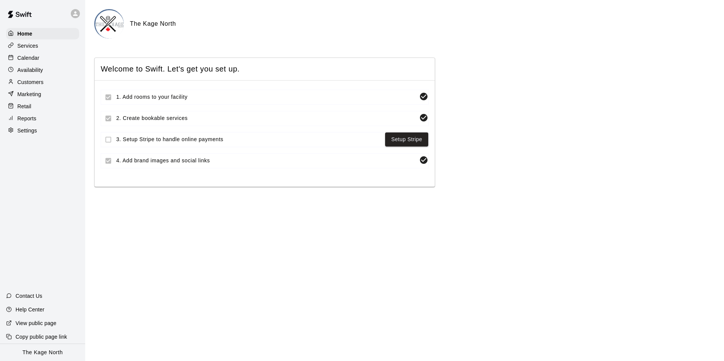
click at [36, 55] on p "Calendar" at bounding box center [28, 58] width 22 height 8
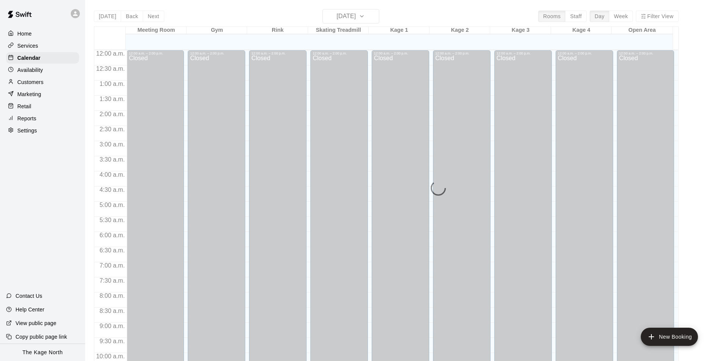
scroll to position [384, 0]
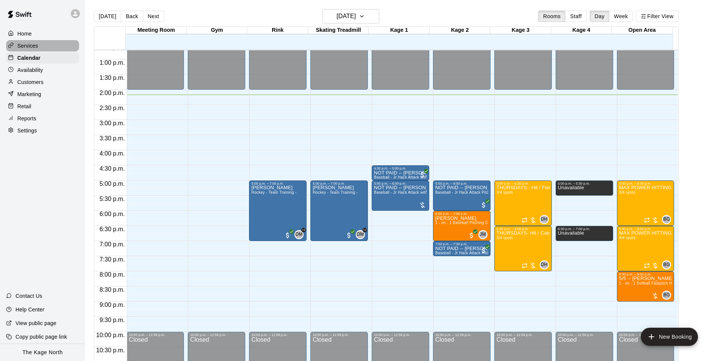
click at [30, 50] on p "Services" at bounding box center [27, 46] width 21 height 8
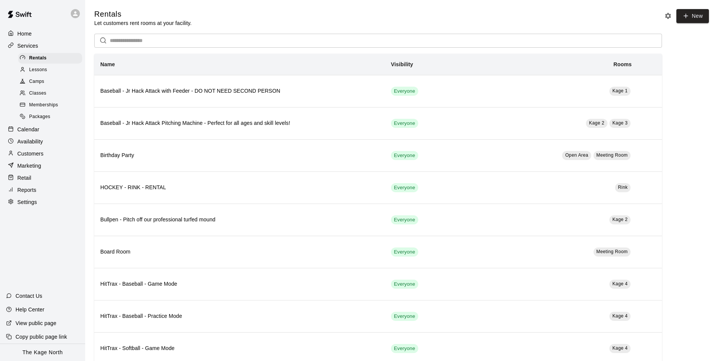
click at [52, 109] on span "Memberships" at bounding box center [43, 105] width 29 height 8
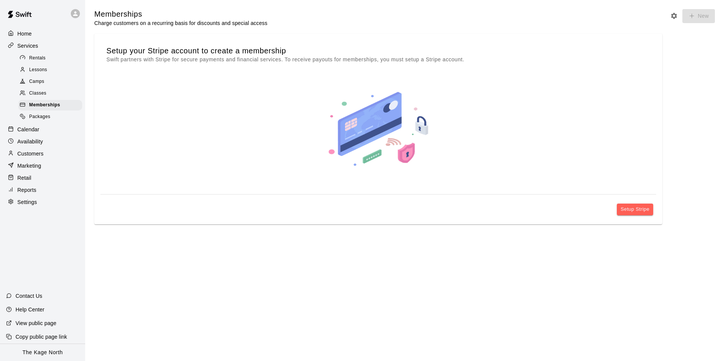
click at [49, 118] on span "Packages" at bounding box center [39, 117] width 21 height 8
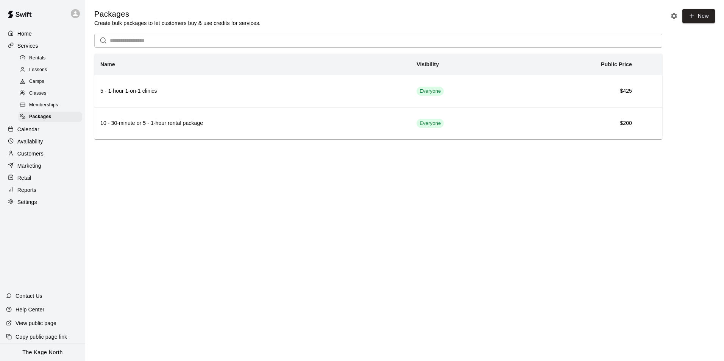
click at [33, 170] on p "Marketing" at bounding box center [29, 166] width 24 height 8
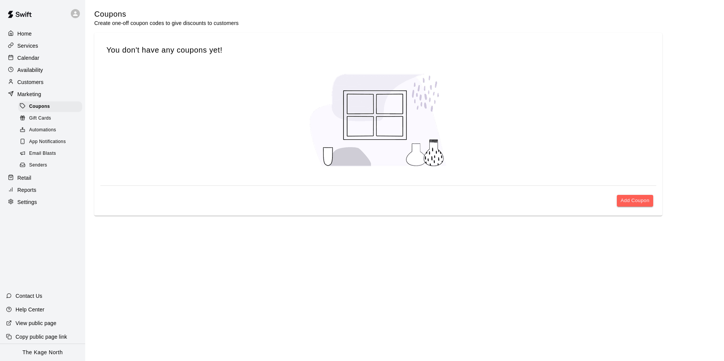
click at [28, 182] on p "Retail" at bounding box center [24, 178] width 14 height 8
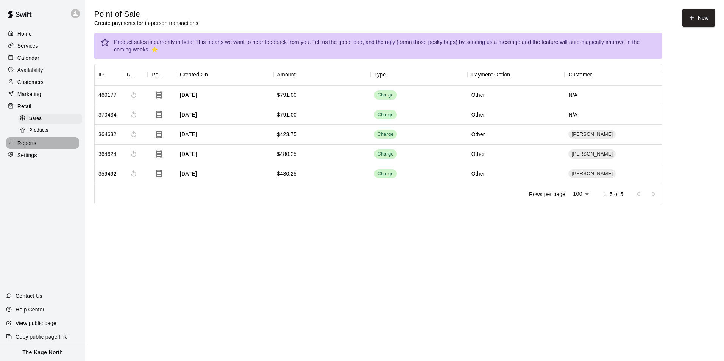
click at [26, 146] on p "Reports" at bounding box center [26, 143] width 19 height 8
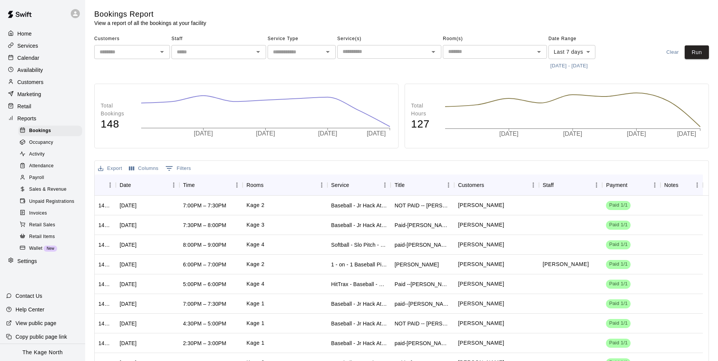
click at [28, 56] on p "Calendar" at bounding box center [28, 58] width 22 height 8
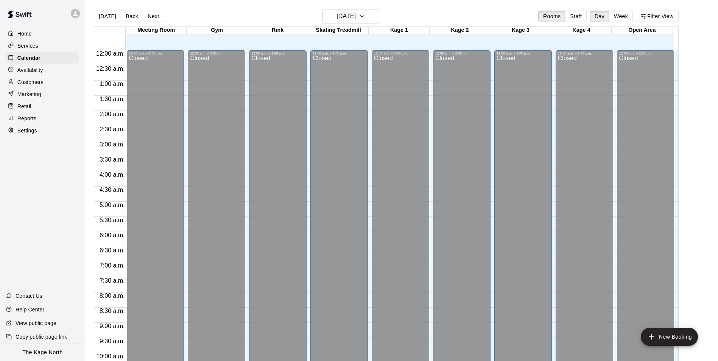
scroll to position [384, 0]
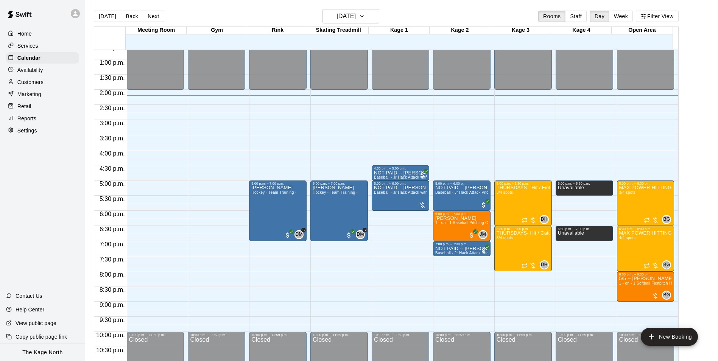
click at [40, 73] on p "Availability" at bounding box center [30, 70] width 26 height 8
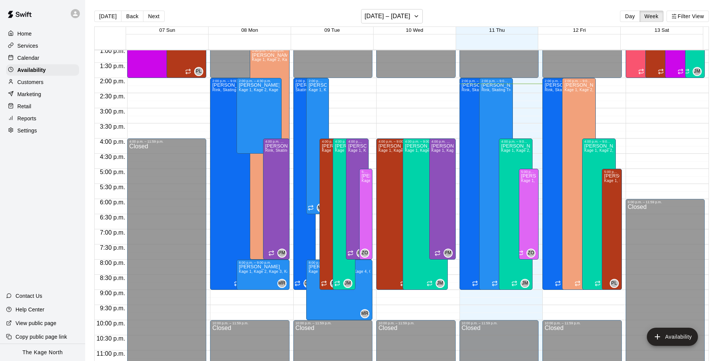
scroll to position [408, 0]
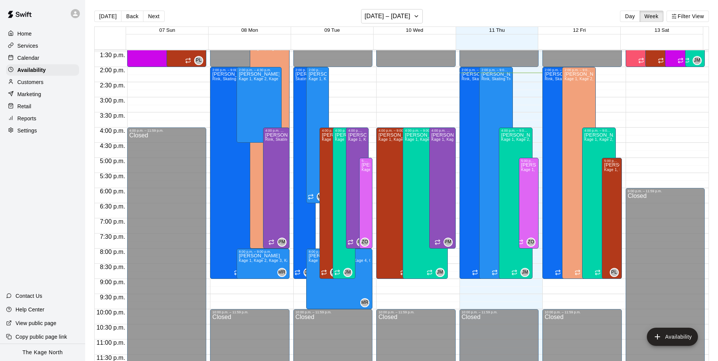
click at [35, 62] on p "Calendar" at bounding box center [28, 58] width 22 height 8
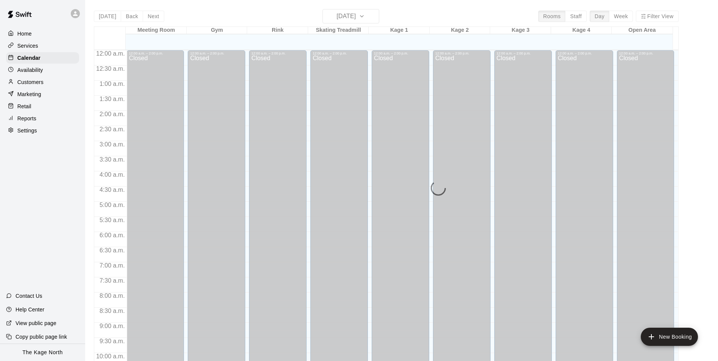
scroll to position [384, 0]
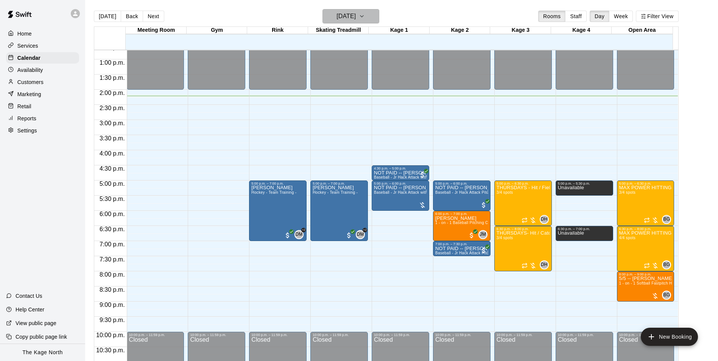
click at [356, 21] on h6 "[DATE]" at bounding box center [345, 16] width 19 height 11
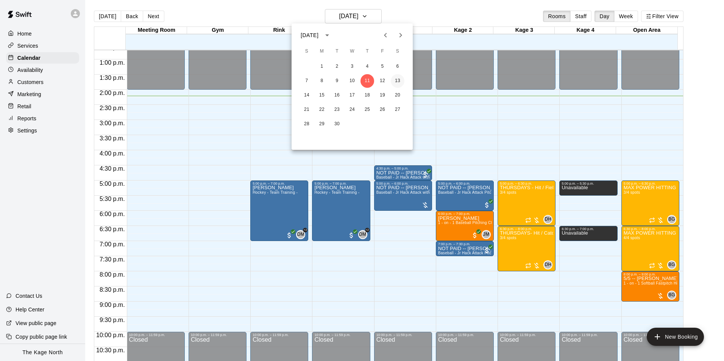
click at [397, 82] on button "13" at bounding box center [398, 81] width 14 height 14
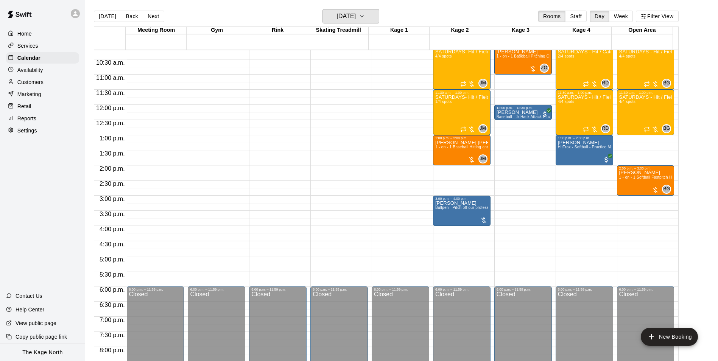
scroll to position [271, 0]
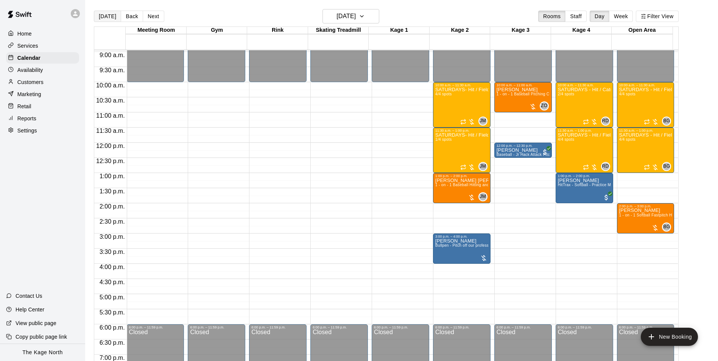
click at [110, 20] on button "[DATE]" at bounding box center [107, 16] width 27 height 11
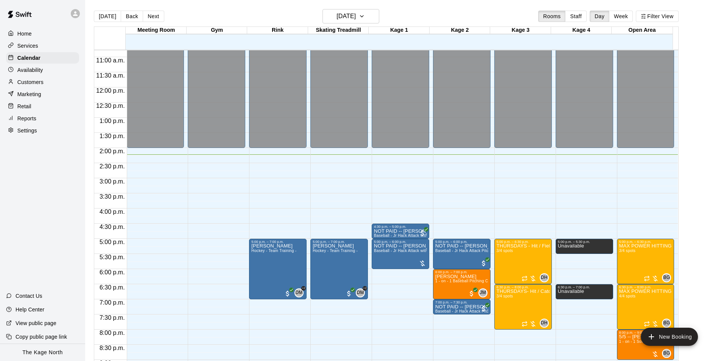
scroll to position [408, 0]
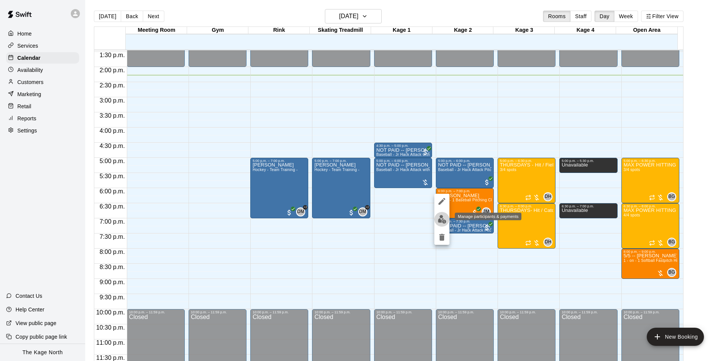
click at [440, 219] on img "edit" at bounding box center [441, 219] width 9 height 9
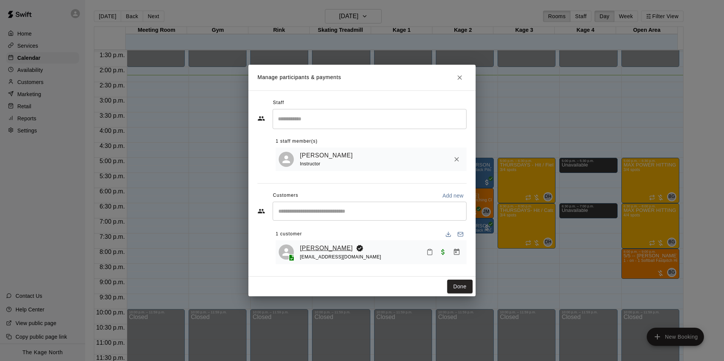
click at [319, 247] on link "[PERSON_NAME]" at bounding box center [326, 248] width 53 height 10
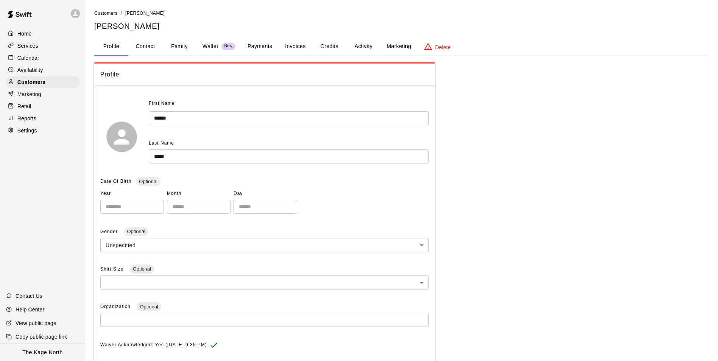
click at [364, 48] on button "Activity" at bounding box center [363, 46] width 34 height 18
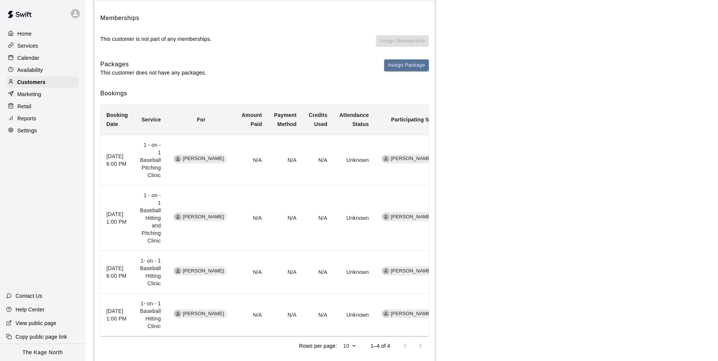
scroll to position [88, 0]
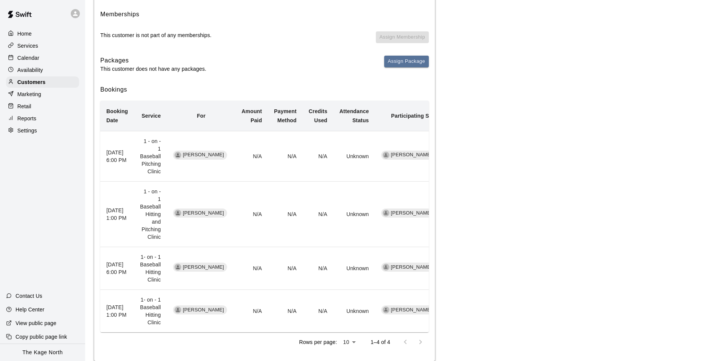
click at [32, 59] on p "Calendar" at bounding box center [28, 58] width 22 height 8
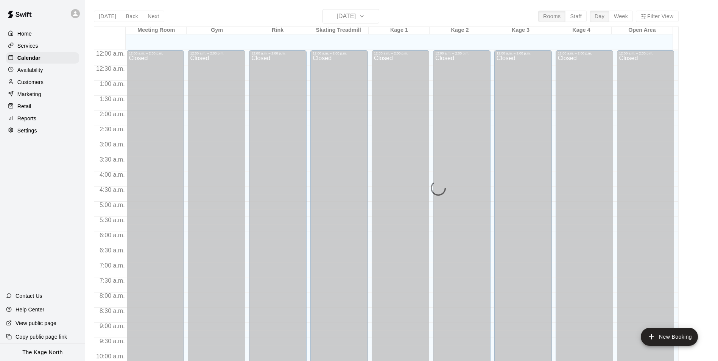
scroll to position [384, 0]
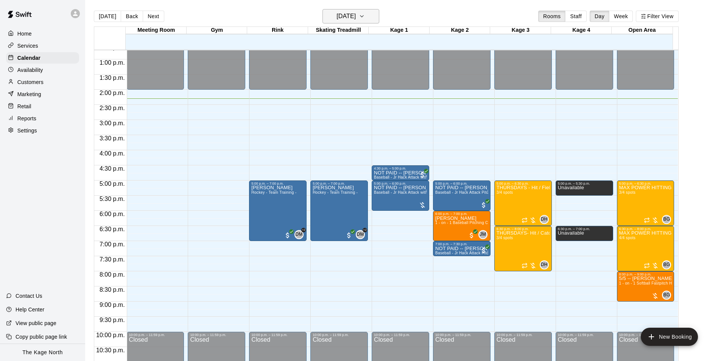
click at [356, 18] on h6 "[DATE]" at bounding box center [345, 16] width 19 height 11
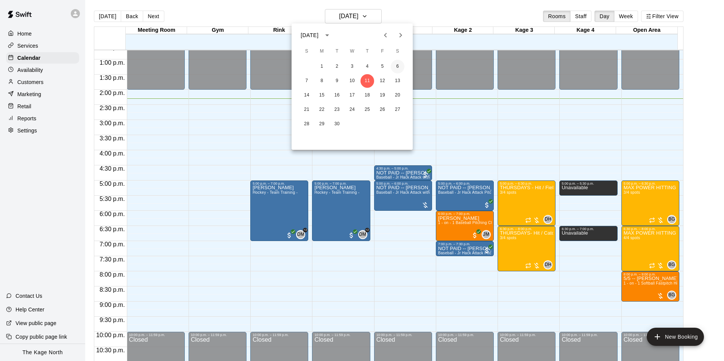
click at [398, 66] on button "6" at bounding box center [398, 67] width 14 height 14
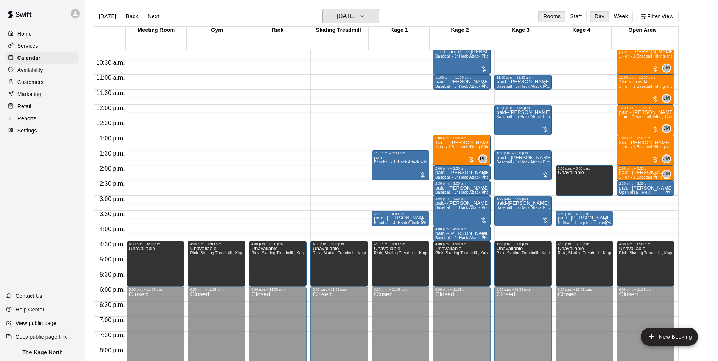
scroll to position [271, 0]
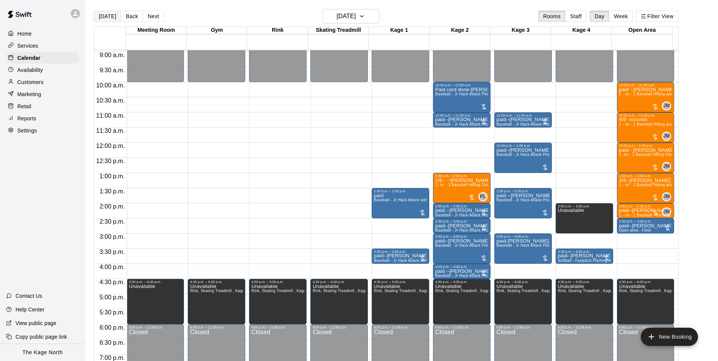
click at [100, 15] on button "[DATE]" at bounding box center [107, 16] width 27 height 11
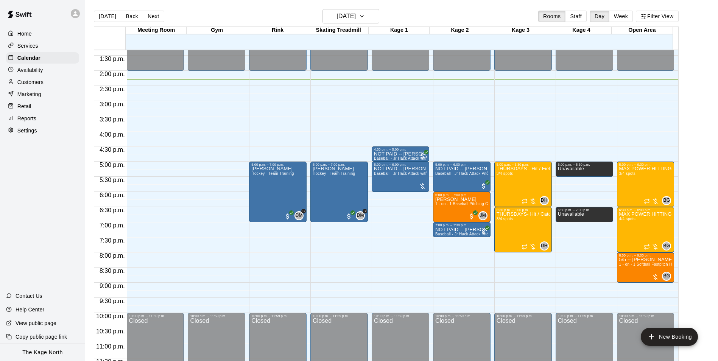
scroll to position [408, 0]
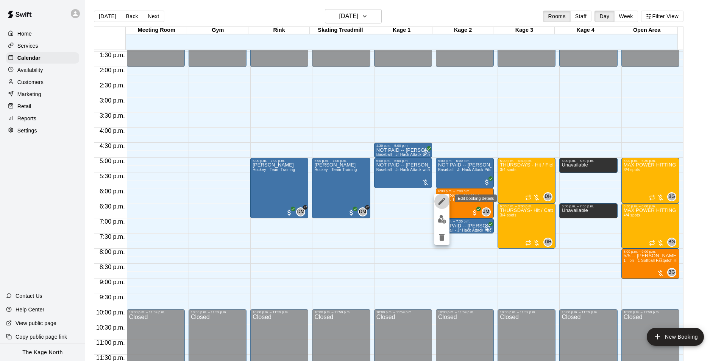
click at [441, 199] on icon "edit" at bounding box center [441, 201] width 9 height 9
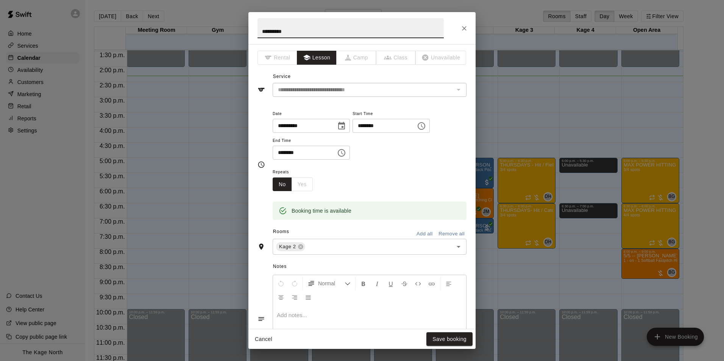
click at [258, 31] on input "**********" at bounding box center [350, 28] width 186 height 20
type input "**********"
click at [453, 335] on button "Save booking" at bounding box center [449, 339] width 46 height 14
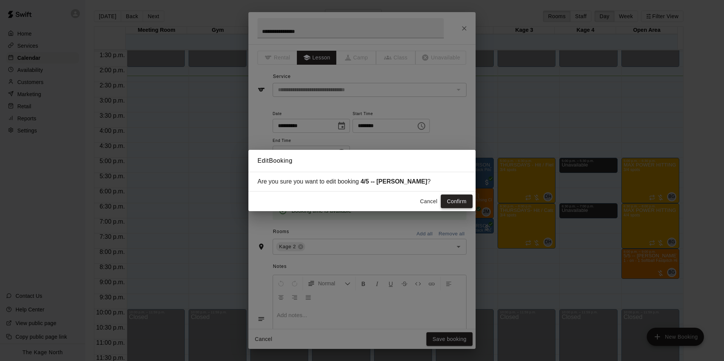
click at [458, 199] on button "Confirm" at bounding box center [457, 202] width 32 height 14
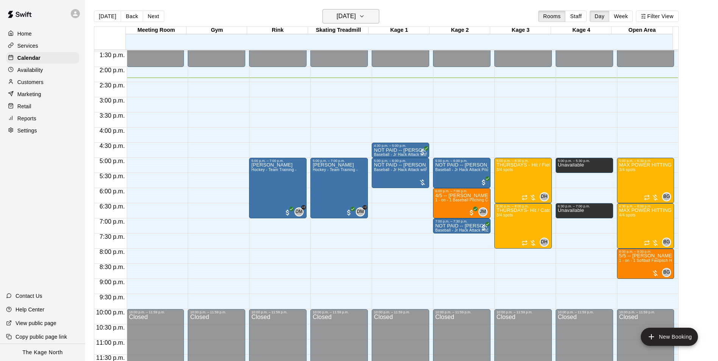
click at [356, 18] on h6 "[DATE]" at bounding box center [345, 16] width 19 height 11
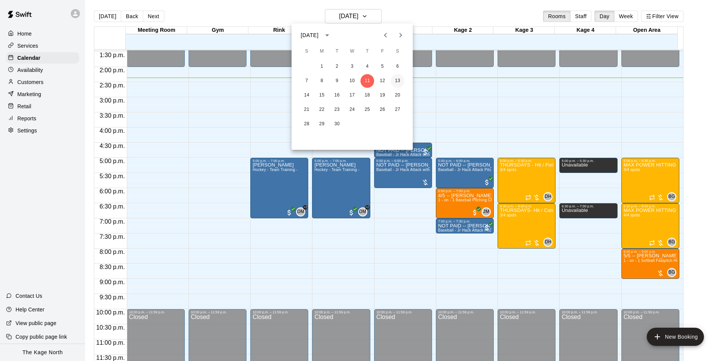
click at [397, 80] on button "13" at bounding box center [398, 81] width 14 height 14
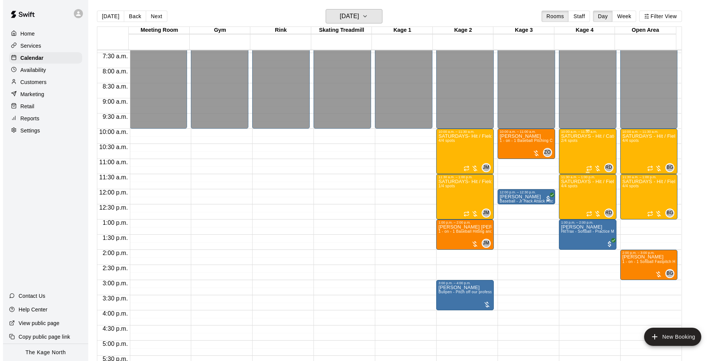
scroll to position [219, 0]
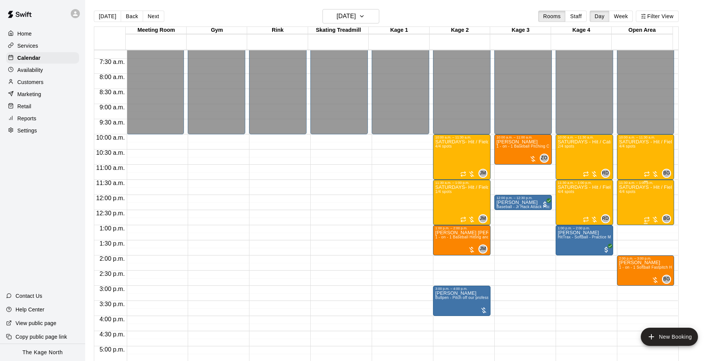
click at [629, 201] on div "SATURDAYS - Hit / Field / Throw - Softball Program - [PERSON_NAME] 4/4 spots" at bounding box center [645, 365] width 53 height 361
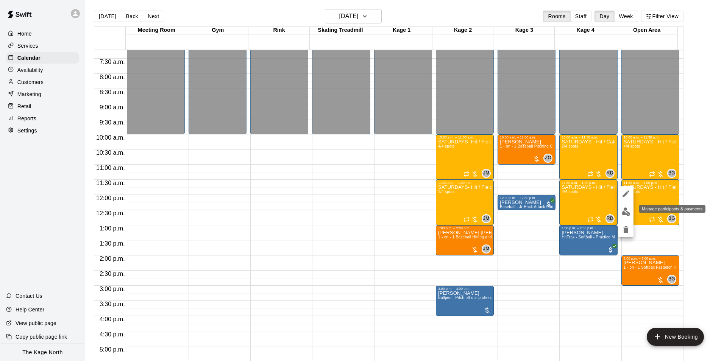
click at [624, 213] on img "edit" at bounding box center [625, 211] width 9 height 9
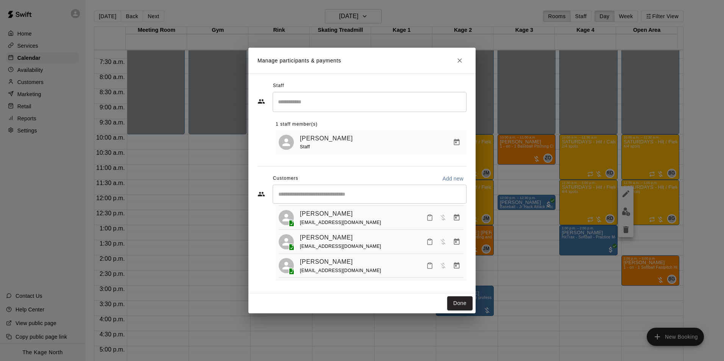
scroll to position [0, 0]
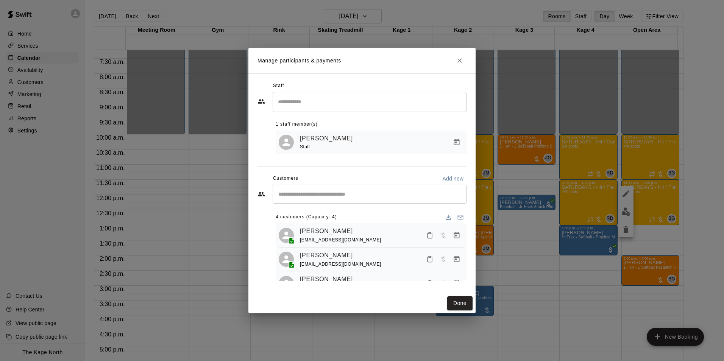
drag, startPoint x: 459, startPoint y: 59, endPoint x: 506, endPoint y: 102, distance: 64.3
click at [459, 59] on icon "Close" at bounding box center [459, 60] width 5 height 5
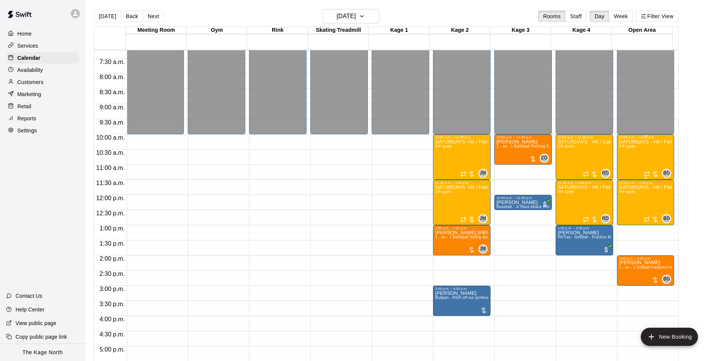
click at [623, 159] on div "SATURDAYS - Hit / Field / Throw - Softball Program - [PERSON_NAME] 4/4 spots" at bounding box center [645, 319] width 53 height 361
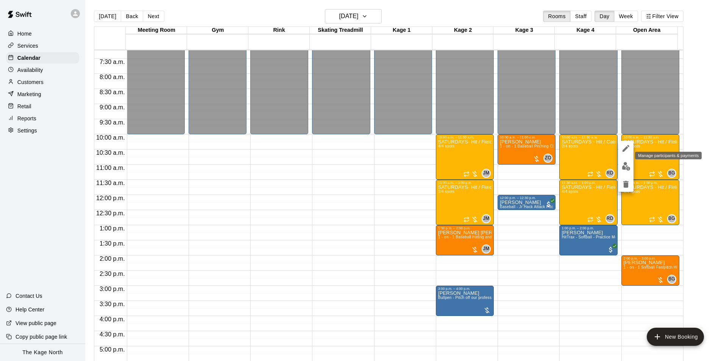
click at [626, 167] on img "edit" at bounding box center [625, 166] width 9 height 9
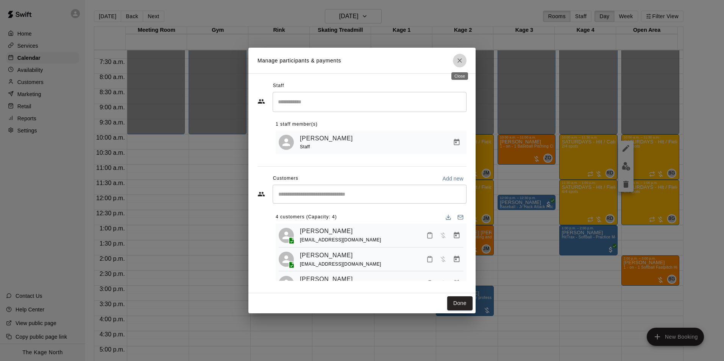
drag, startPoint x: 459, startPoint y: 61, endPoint x: 528, endPoint y: 129, distance: 97.1
click at [459, 61] on icon "Close" at bounding box center [459, 60] width 5 height 5
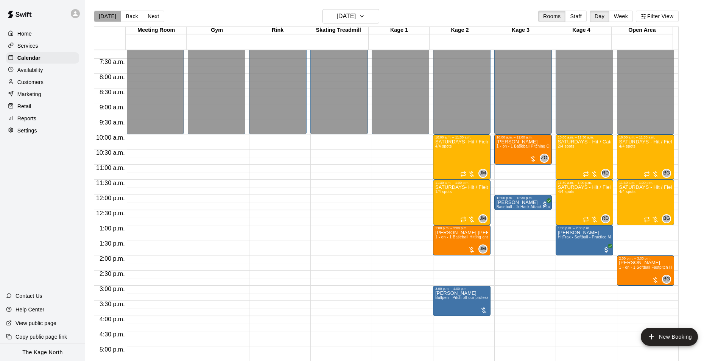
click at [110, 19] on button "[DATE]" at bounding box center [107, 16] width 27 height 11
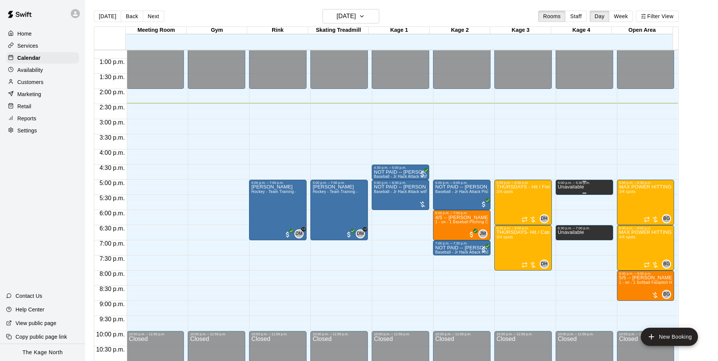
scroll to position [408, 0]
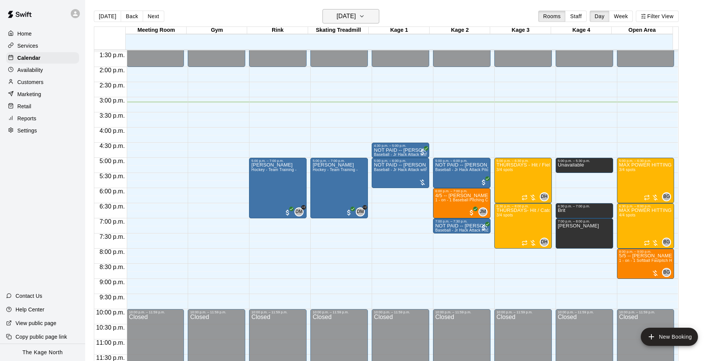
click at [365, 20] on icon "button" at bounding box center [362, 16] width 6 height 9
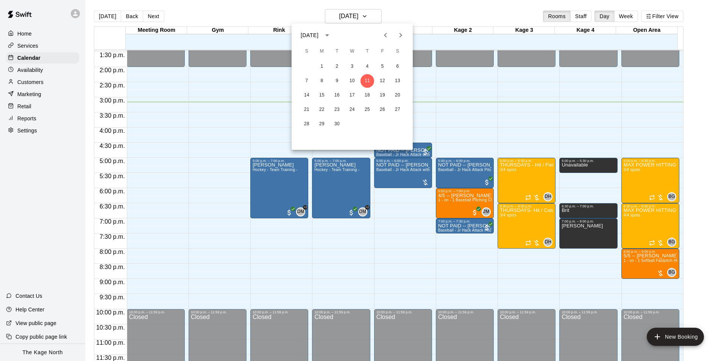
click at [401, 36] on icon "Next month" at bounding box center [400, 35] width 3 height 5
click at [367, 98] on button "16" at bounding box center [367, 96] width 14 height 14
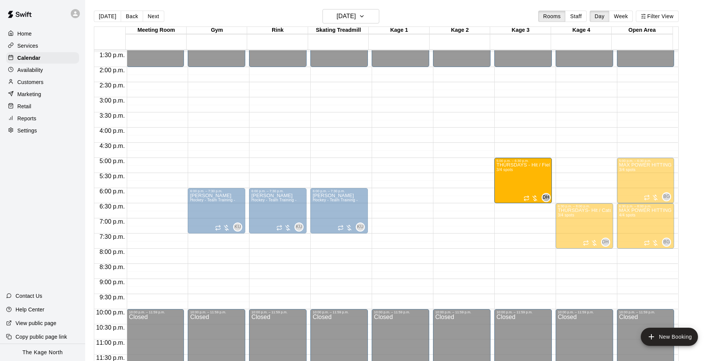
drag, startPoint x: 574, startPoint y: 184, endPoint x: 519, endPoint y: 185, distance: 55.3
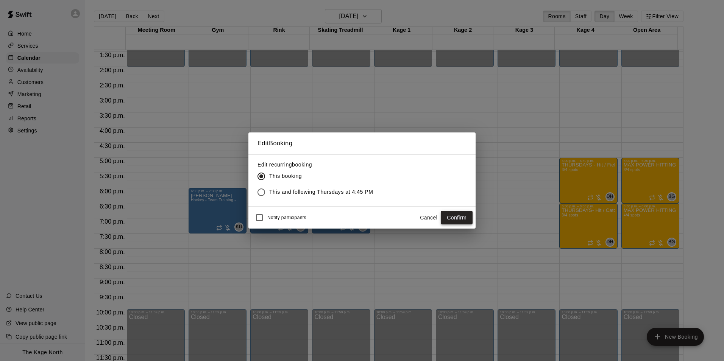
click at [453, 220] on button "Confirm" at bounding box center [457, 218] width 32 height 14
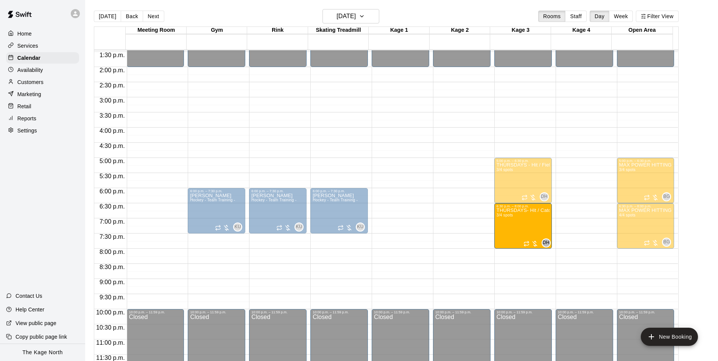
drag, startPoint x: 579, startPoint y: 231, endPoint x: 524, endPoint y: 232, distance: 55.3
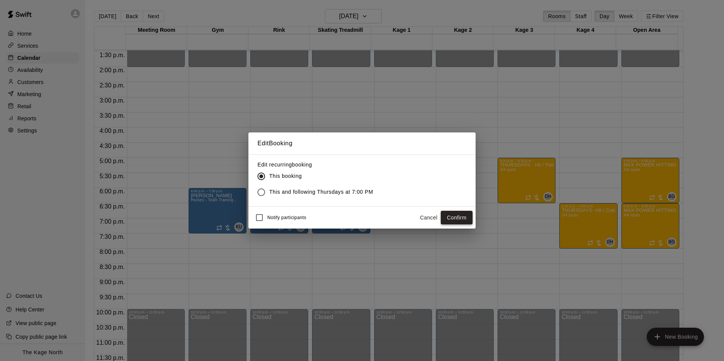
click at [463, 219] on button "Confirm" at bounding box center [457, 218] width 32 height 14
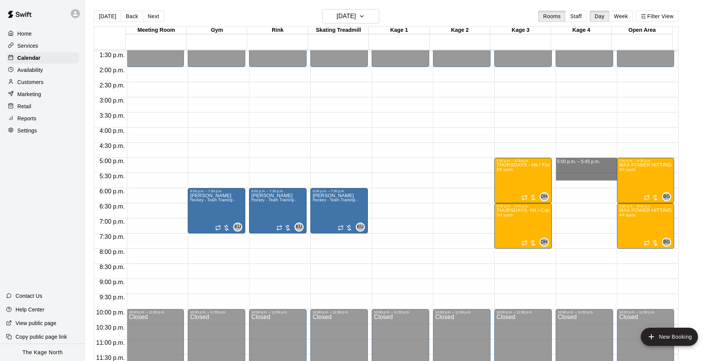
drag, startPoint x: 571, startPoint y: 159, endPoint x: 574, endPoint y: 174, distance: 16.1
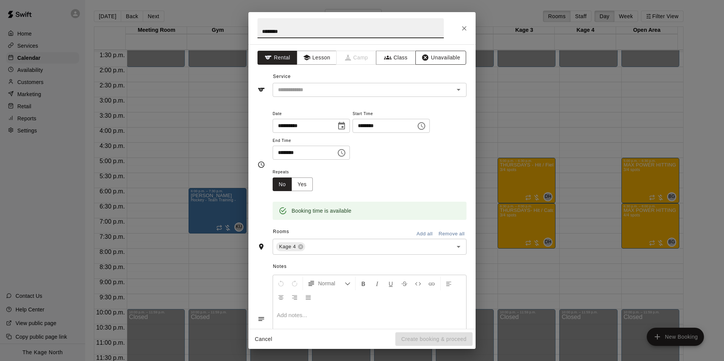
type input "********"
click at [441, 58] on button "Unavailable" at bounding box center [440, 58] width 51 height 14
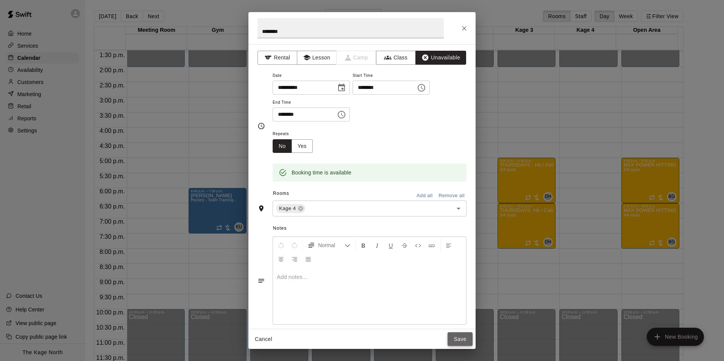
click at [464, 339] on button "Save" at bounding box center [459, 339] width 25 height 14
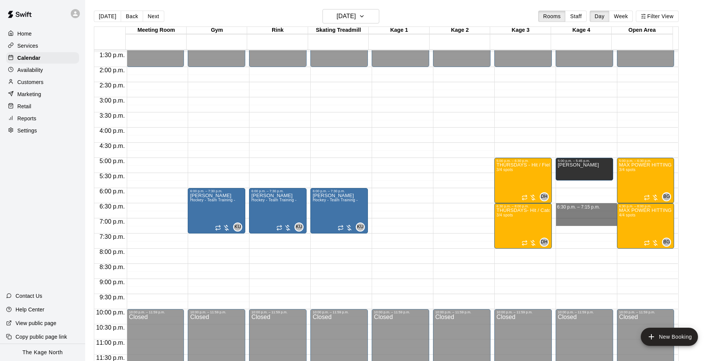
drag, startPoint x: 568, startPoint y: 204, endPoint x: 569, endPoint y: 220, distance: 15.6
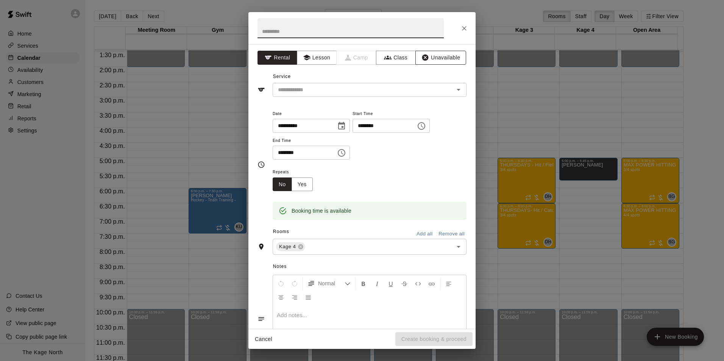
click at [439, 58] on button "Unavailable" at bounding box center [440, 58] width 51 height 14
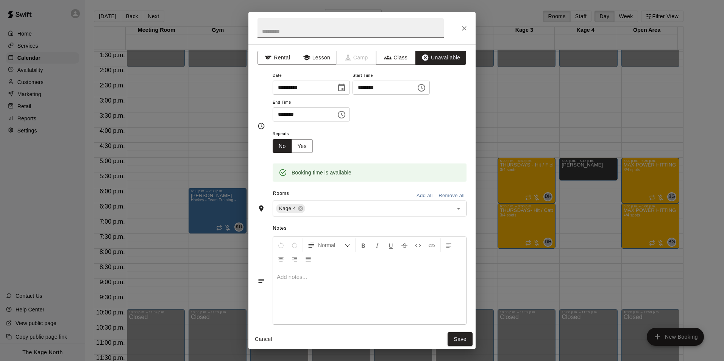
click at [327, 33] on input "text" at bounding box center [350, 28] width 186 height 20
type input "********"
click at [459, 339] on button "Save" at bounding box center [459, 339] width 25 height 14
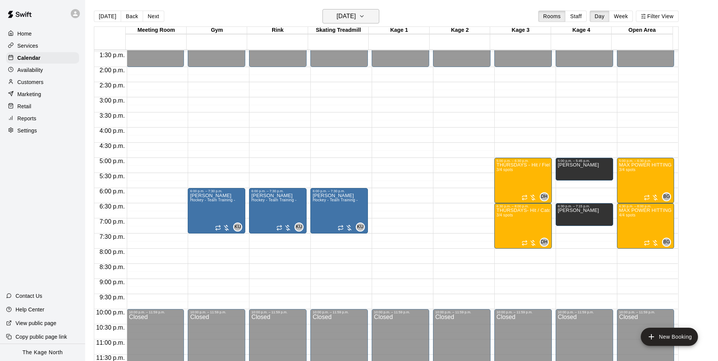
click at [365, 19] on icon "button" at bounding box center [362, 16] width 6 height 9
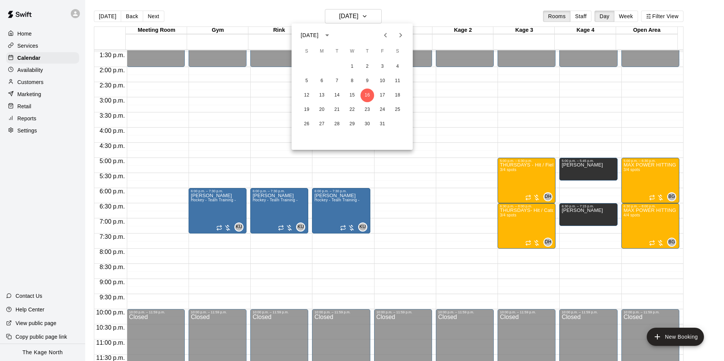
click at [402, 37] on icon "Next month" at bounding box center [400, 35] width 9 height 9
click at [384, 37] on icon "Previous month" at bounding box center [385, 35] width 9 height 9
click at [402, 40] on button "Next month" at bounding box center [400, 35] width 15 height 15
click at [403, 33] on icon "Next month" at bounding box center [400, 35] width 9 height 9
click at [369, 66] on button "4" at bounding box center [367, 67] width 14 height 14
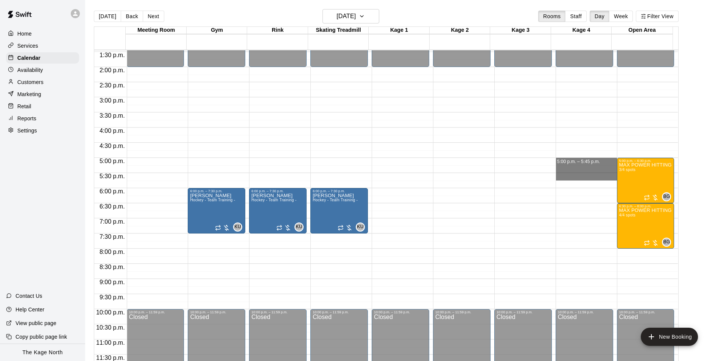
drag, startPoint x: 557, startPoint y: 159, endPoint x: 560, endPoint y: 174, distance: 15.4
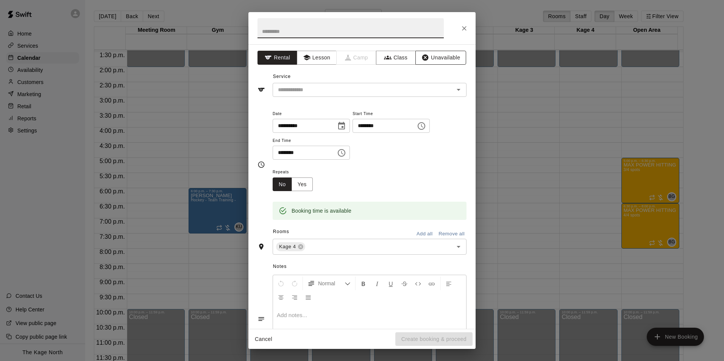
click at [437, 56] on button "Unavailable" at bounding box center [440, 58] width 51 height 14
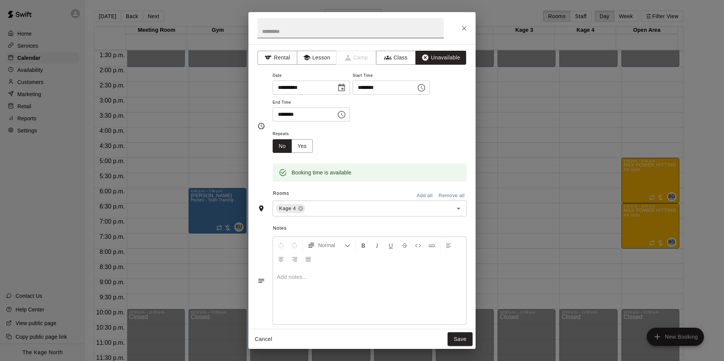
click at [350, 33] on input "text" at bounding box center [350, 28] width 186 height 20
type input "********"
click at [462, 338] on button "Save" at bounding box center [459, 339] width 25 height 14
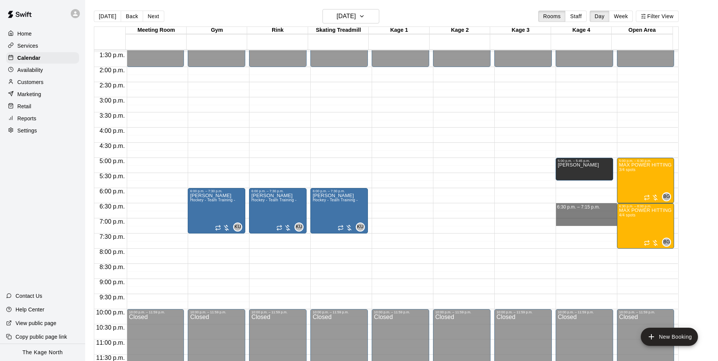
drag, startPoint x: 559, startPoint y: 204, endPoint x: 561, endPoint y: 218, distance: 14.2
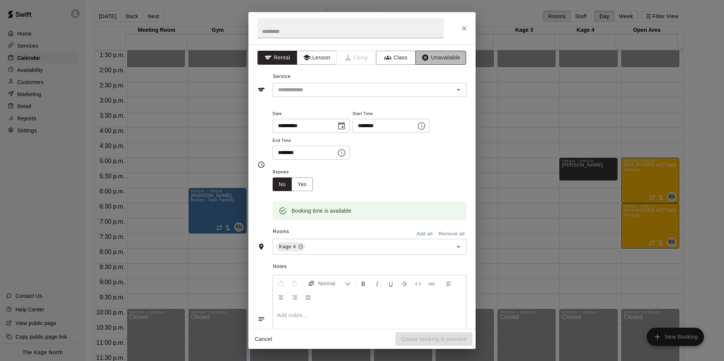
click at [438, 58] on button "Unavailable" at bounding box center [440, 58] width 51 height 14
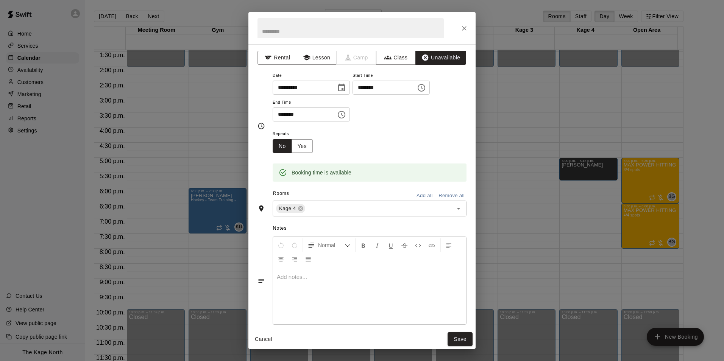
click at [336, 35] on input "text" at bounding box center [350, 28] width 186 height 20
type input "********"
click at [462, 339] on button "Save" at bounding box center [459, 339] width 25 height 14
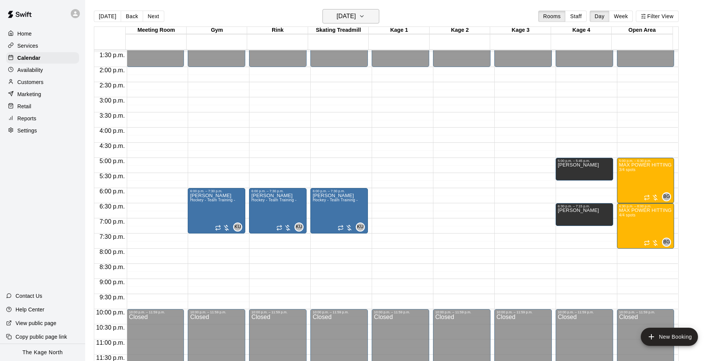
click at [356, 20] on h6 "[DATE]" at bounding box center [345, 16] width 19 height 11
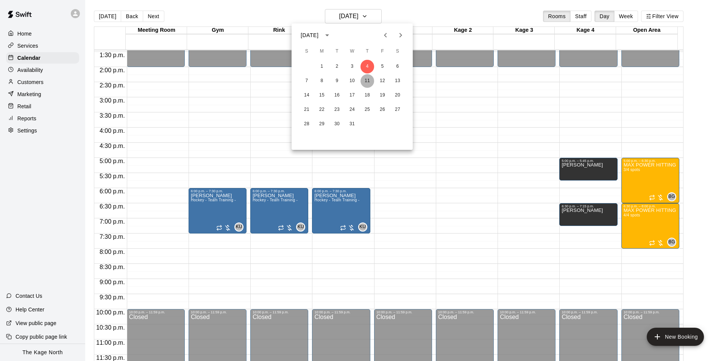
click at [369, 79] on button "11" at bounding box center [367, 81] width 14 height 14
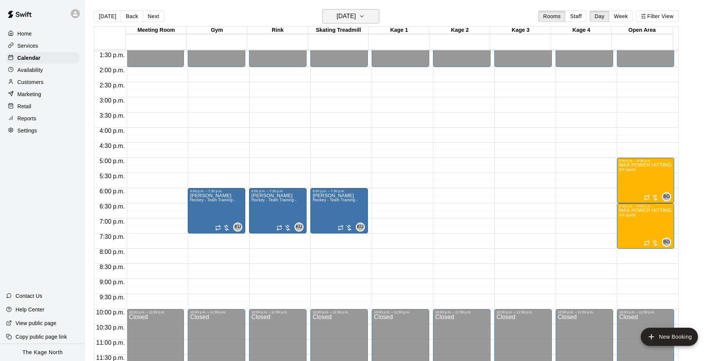
click at [372, 20] on button "[DATE]" at bounding box center [350, 16] width 57 height 14
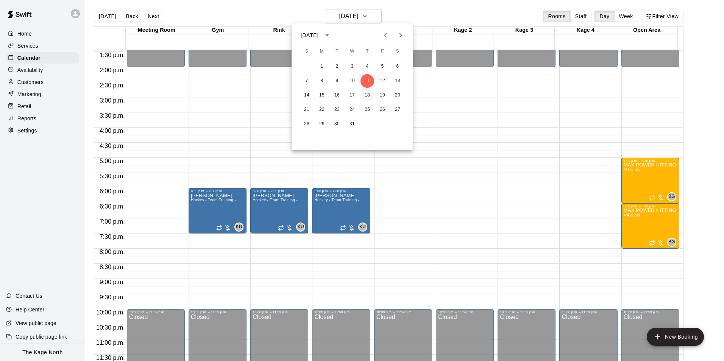
click at [366, 92] on button "18" at bounding box center [367, 96] width 14 height 14
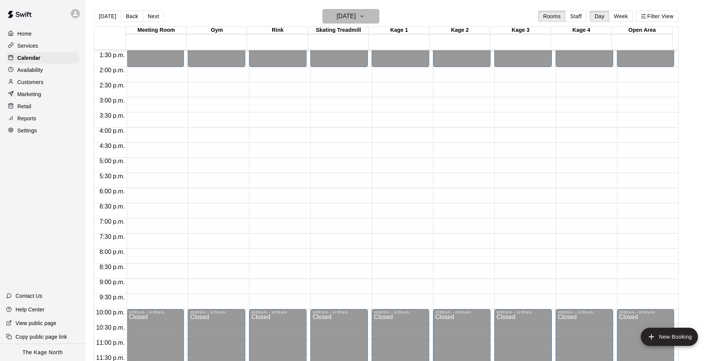
click at [372, 18] on button "[DATE]" at bounding box center [350, 16] width 57 height 14
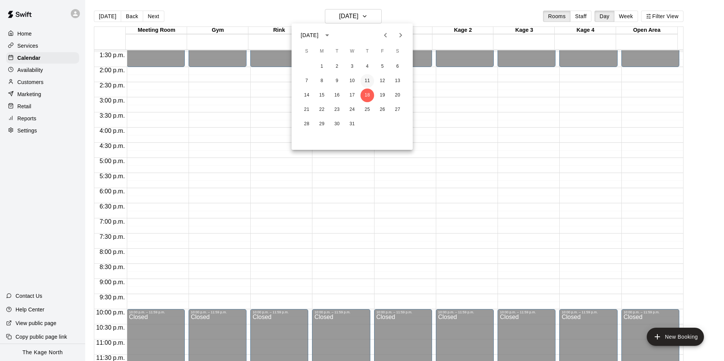
click at [367, 78] on button "11" at bounding box center [367, 81] width 14 height 14
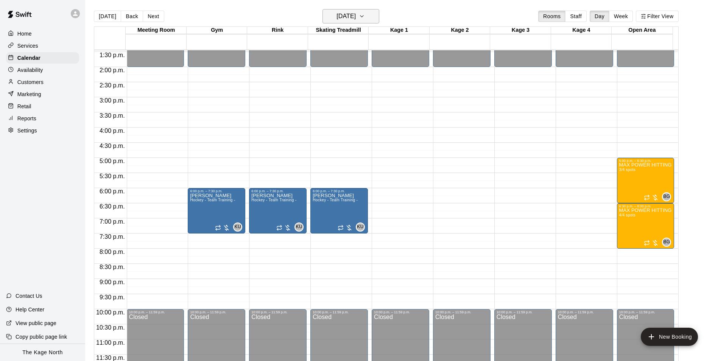
click at [356, 17] on h6 "[DATE]" at bounding box center [345, 16] width 19 height 11
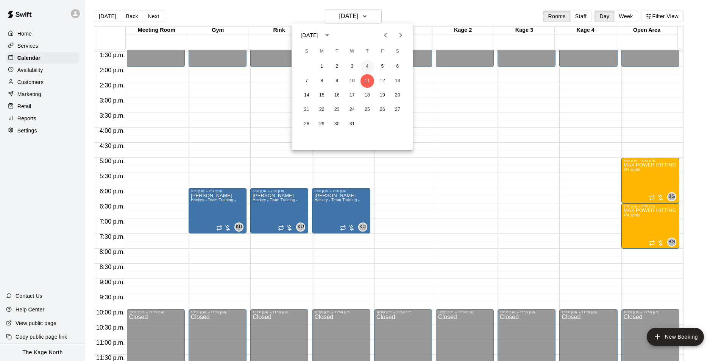
click at [369, 65] on button "4" at bounding box center [367, 67] width 14 height 14
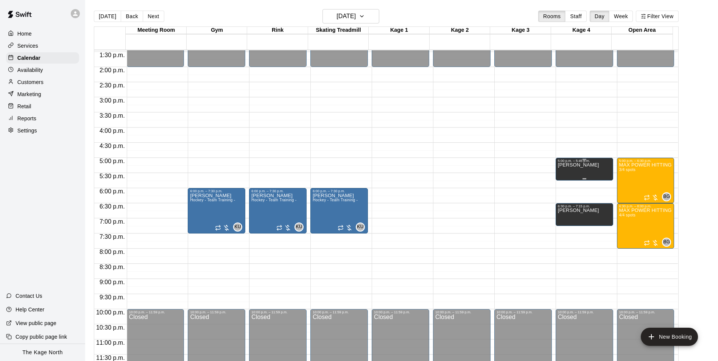
click at [587, 172] on div "[PERSON_NAME]" at bounding box center [584, 343] width 53 height 361
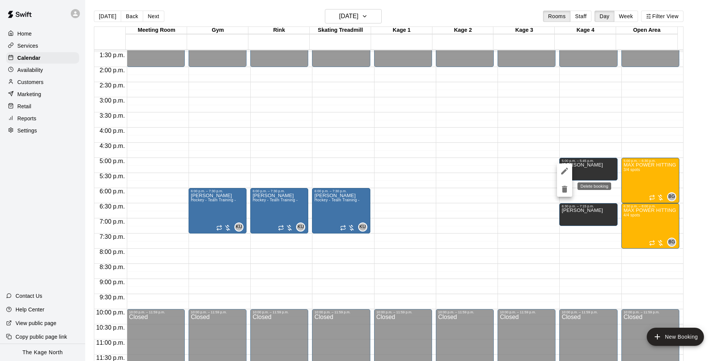
click at [564, 187] on icon "delete" at bounding box center [564, 189] width 5 height 7
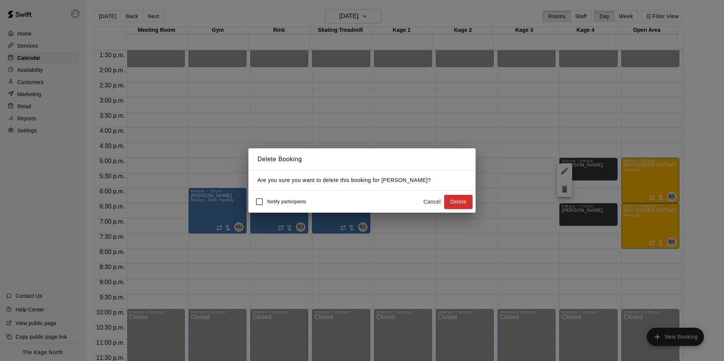
click at [463, 199] on button "Delete" at bounding box center [458, 202] width 28 height 14
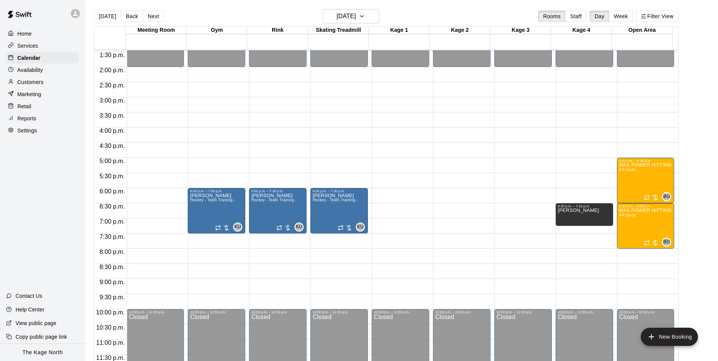
click at [563, 233] on icon "delete" at bounding box center [564, 234] width 5 height 7
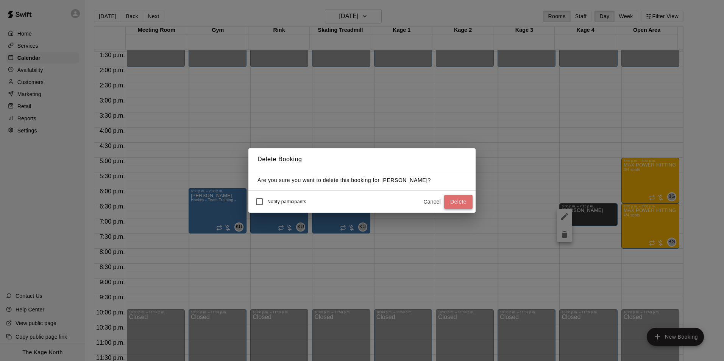
click at [461, 202] on button "Delete" at bounding box center [458, 202] width 28 height 14
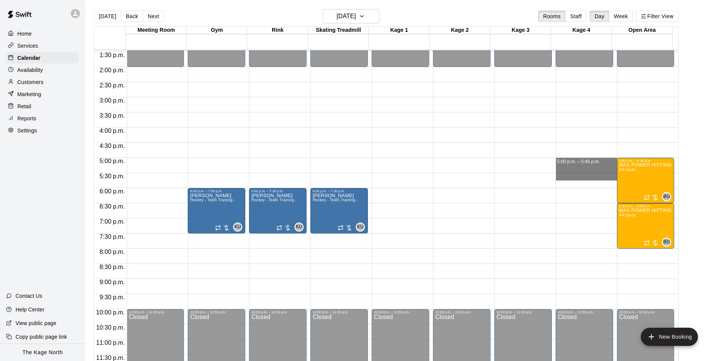
drag, startPoint x: 556, startPoint y: 158, endPoint x: 559, endPoint y: 178, distance: 20.2
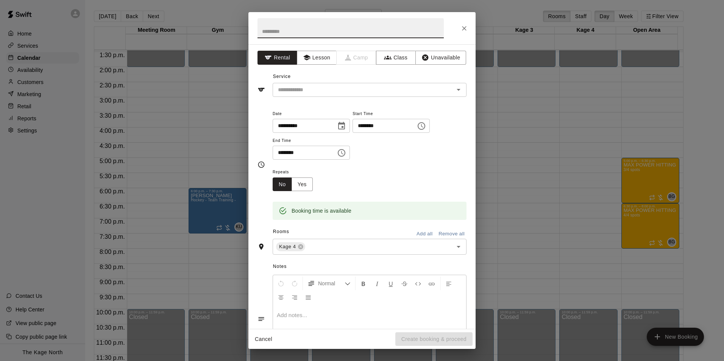
click at [464, 32] on icon "Close" at bounding box center [464, 29] width 8 height 8
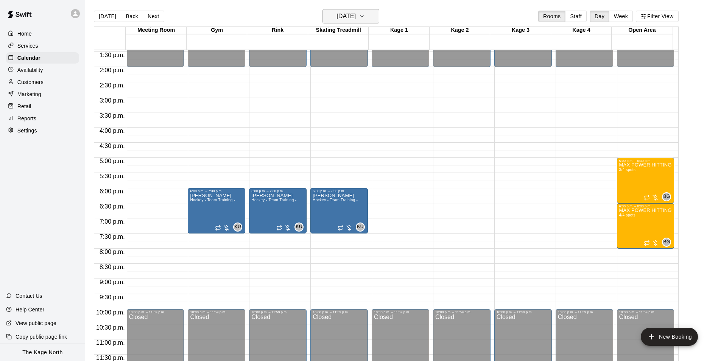
click at [356, 19] on h6 "[DATE]" at bounding box center [345, 16] width 19 height 11
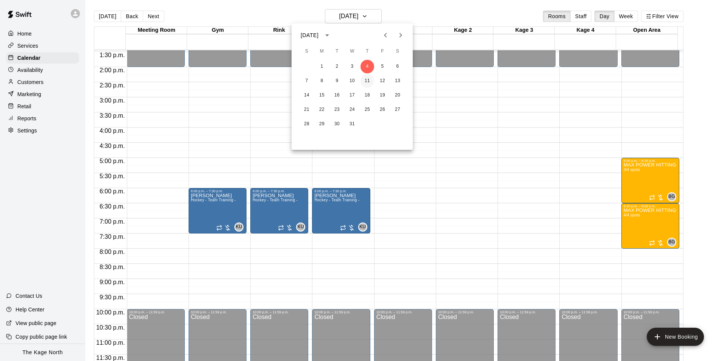
click at [367, 79] on button "11" at bounding box center [367, 81] width 14 height 14
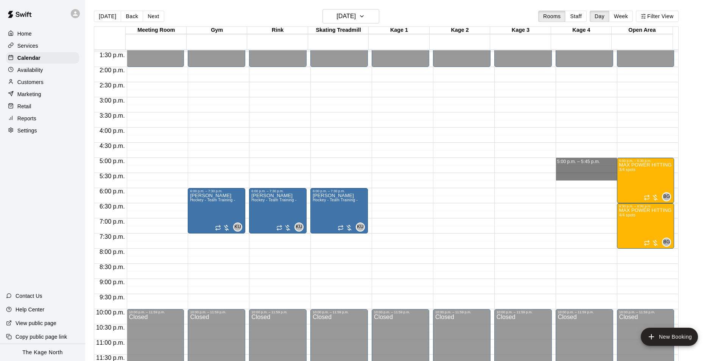
drag, startPoint x: 559, startPoint y: 159, endPoint x: 562, endPoint y: 178, distance: 19.2
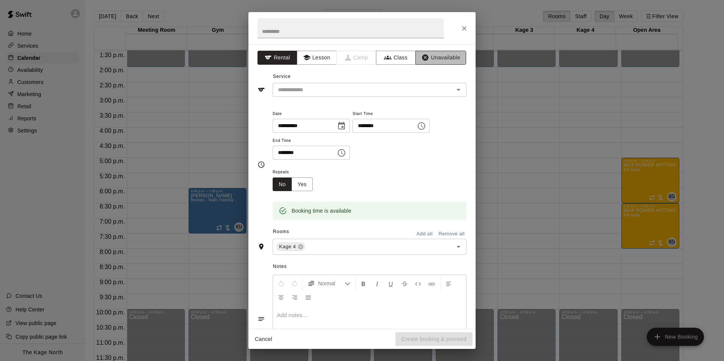
click at [443, 59] on button "Unavailable" at bounding box center [440, 58] width 51 height 14
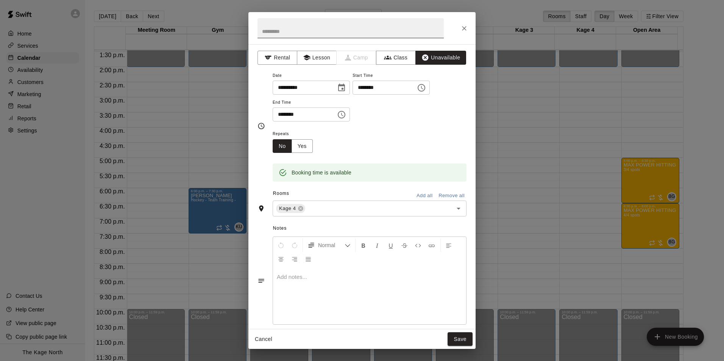
click at [311, 34] on input "text" at bounding box center [350, 28] width 186 height 20
type input "********"
click at [455, 336] on button "Save" at bounding box center [459, 339] width 25 height 14
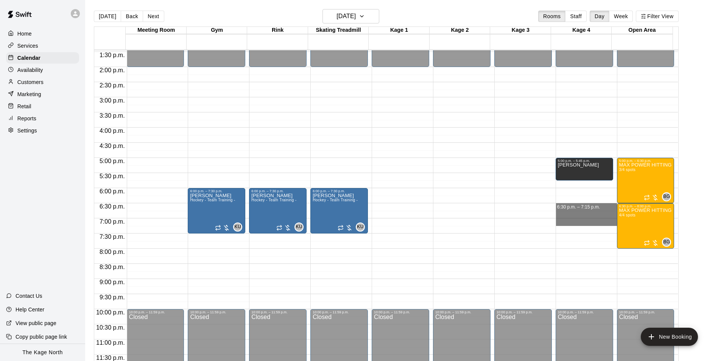
drag, startPoint x: 557, startPoint y: 205, endPoint x: 559, endPoint y: 219, distance: 14.9
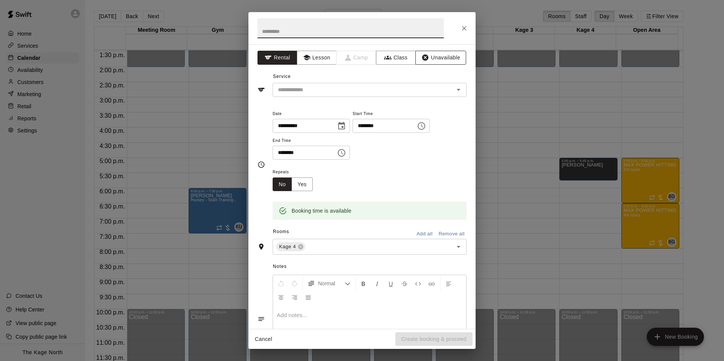
click at [441, 58] on button "Unavailable" at bounding box center [440, 58] width 51 height 14
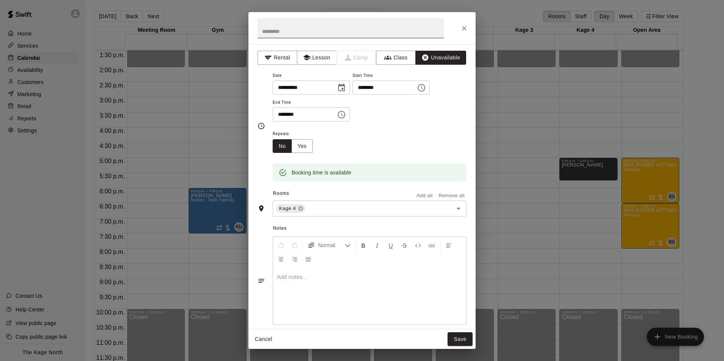
click at [305, 33] on input "text" at bounding box center [350, 28] width 186 height 20
type input "********"
click at [464, 338] on button "Save" at bounding box center [459, 339] width 25 height 14
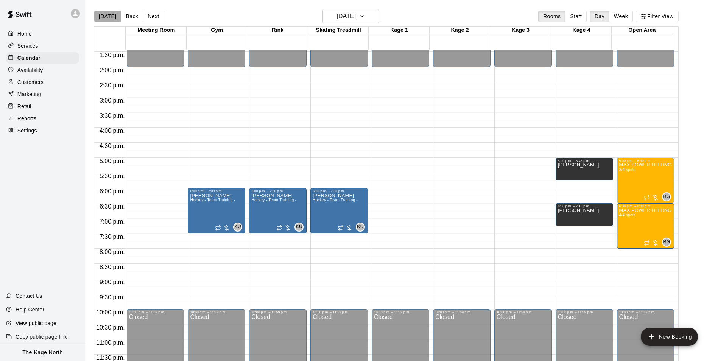
click at [108, 13] on button "[DATE]" at bounding box center [107, 16] width 27 height 11
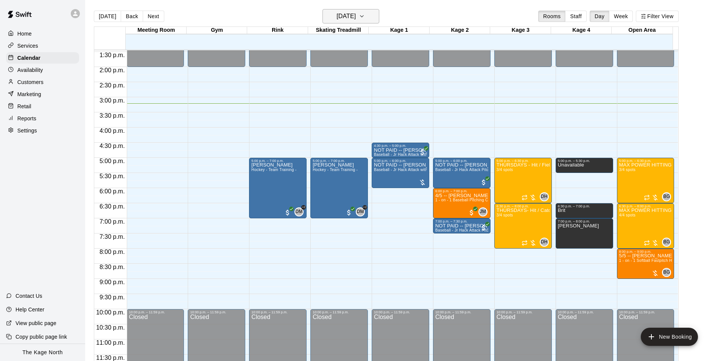
click at [379, 15] on button "[DATE]" at bounding box center [350, 16] width 57 height 14
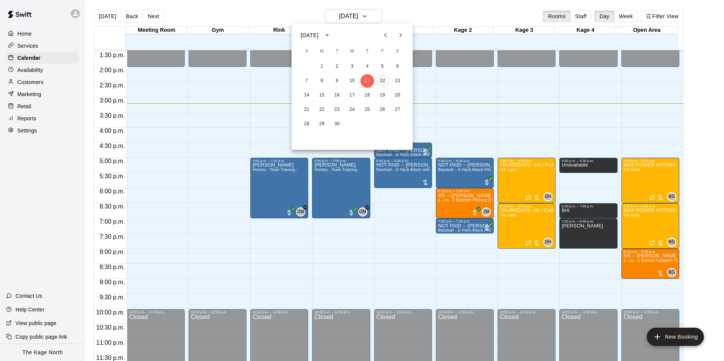
click at [385, 82] on button "12" at bounding box center [382, 81] width 14 height 14
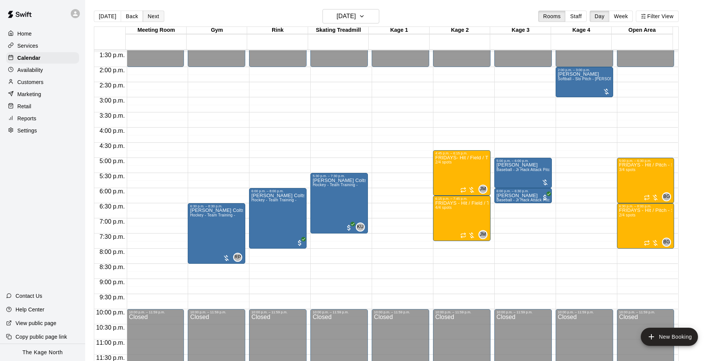
click at [149, 18] on button "Next" at bounding box center [153, 16] width 21 height 11
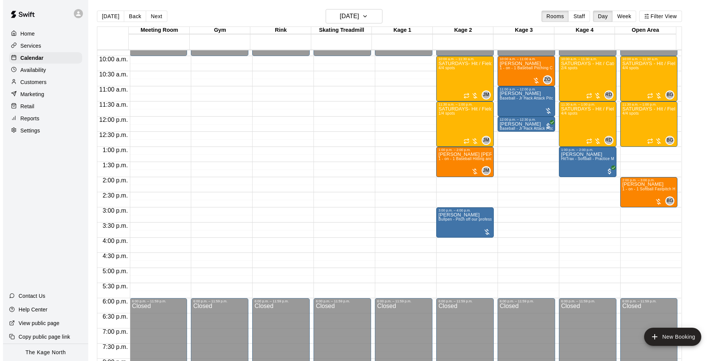
scroll to position [294, 0]
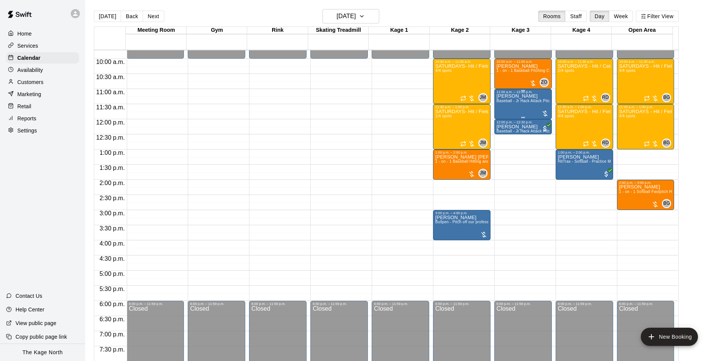
click at [510, 113] on div "[PERSON_NAME] Baseball - Jr Hack Attack Pitching Machine - Perfect for all ages…" at bounding box center [523, 274] width 53 height 361
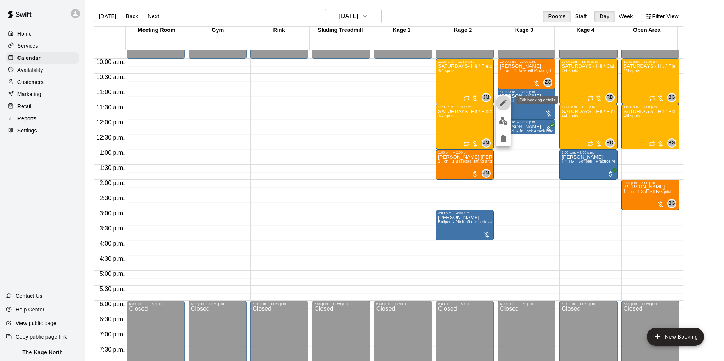
click at [504, 106] on icon "edit" at bounding box center [502, 102] width 9 height 9
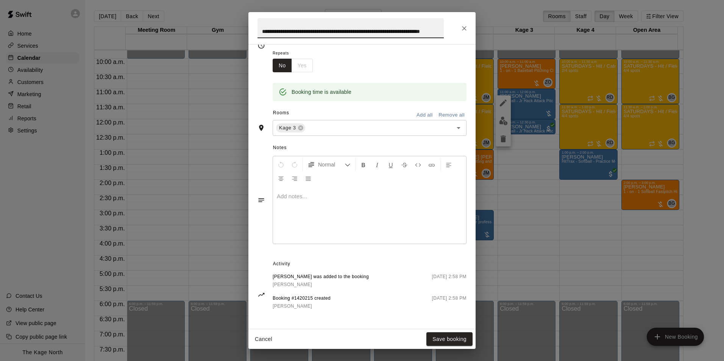
scroll to position [0, 0]
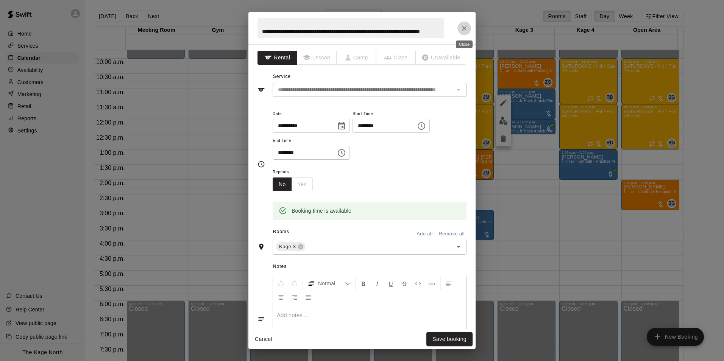
click at [462, 27] on icon "Close" at bounding box center [464, 29] width 8 height 8
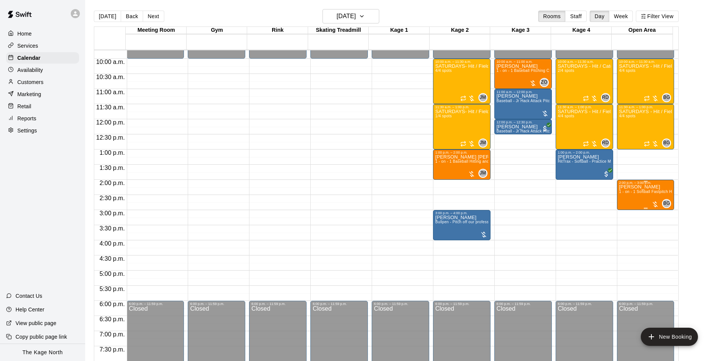
click at [630, 201] on div "[PERSON_NAME] 1 - on - 1 Softball Fastpitch Hitting Clinic" at bounding box center [645, 365] width 53 height 361
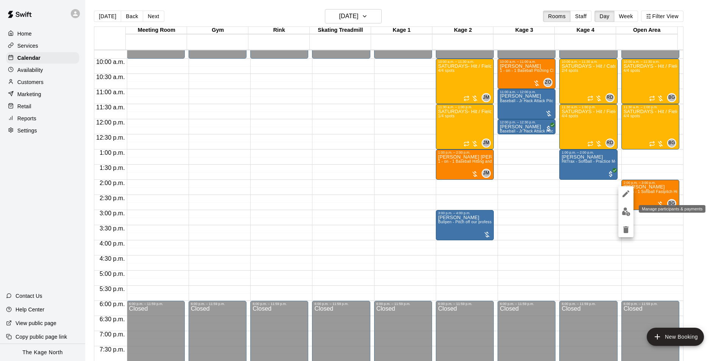
click at [627, 211] on img "edit" at bounding box center [625, 211] width 9 height 9
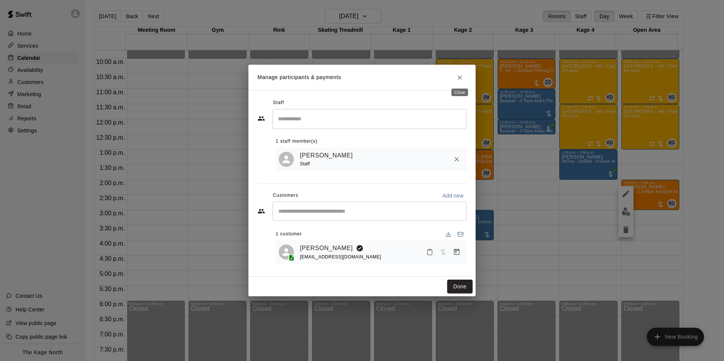
click at [458, 75] on icon "Close" at bounding box center [459, 77] width 5 height 5
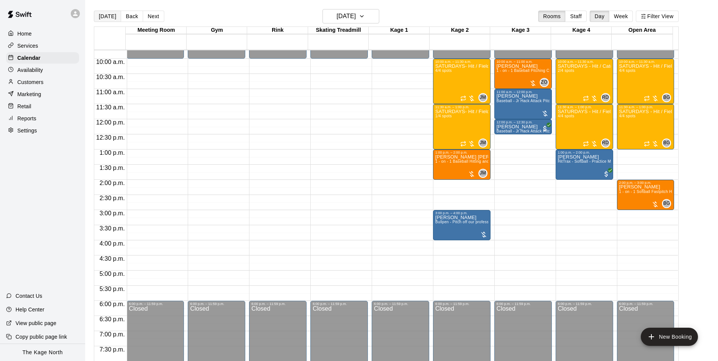
click at [103, 16] on button "[DATE]" at bounding box center [107, 16] width 27 height 11
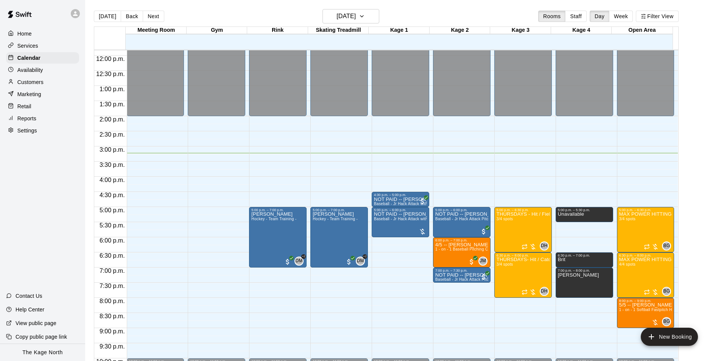
scroll to position [408, 0]
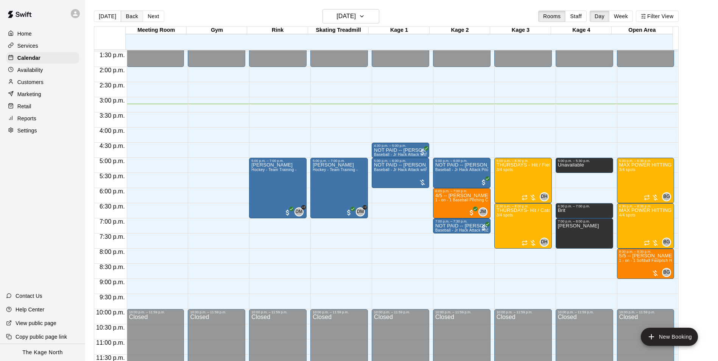
click at [126, 16] on button "Back" at bounding box center [132, 16] width 22 height 11
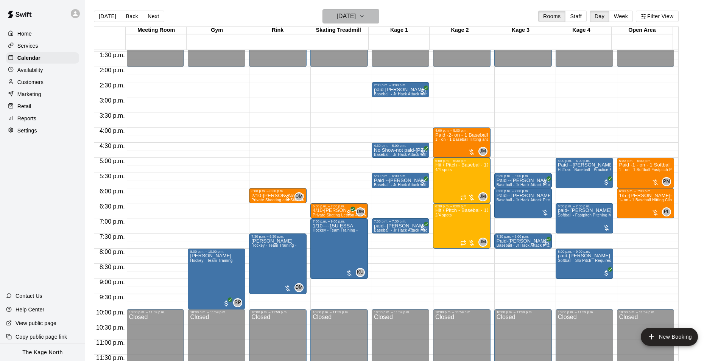
click at [354, 16] on h6 "[DATE]" at bounding box center [345, 16] width 19 height 11
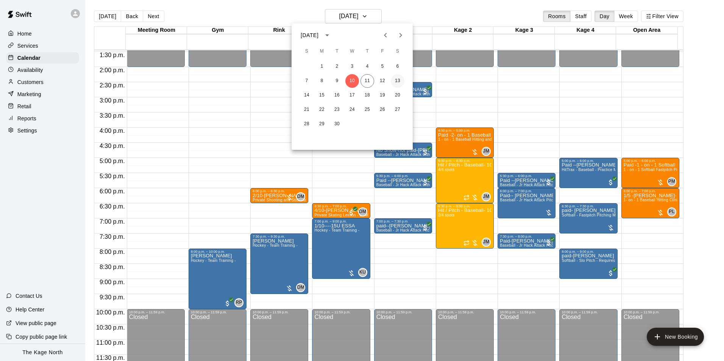
click at [398, 84] on button "13" at bounding box center [398, 81] width 14 height 14
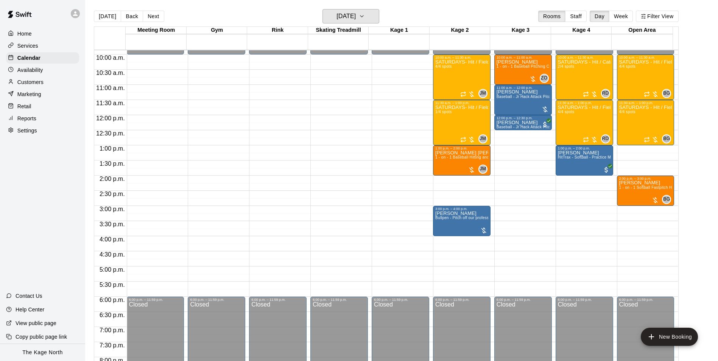
scroll to position [294, 0]
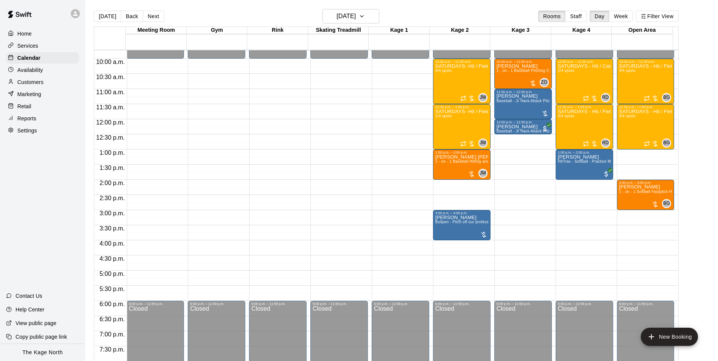
click at [82, 14] on div at bounding box center [77, 13] width 16 height 15
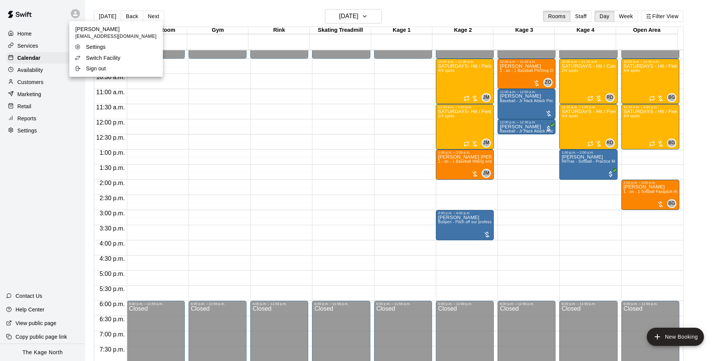
click at [102, 19] on div at bounding box center [362, 180] width 724 height 361
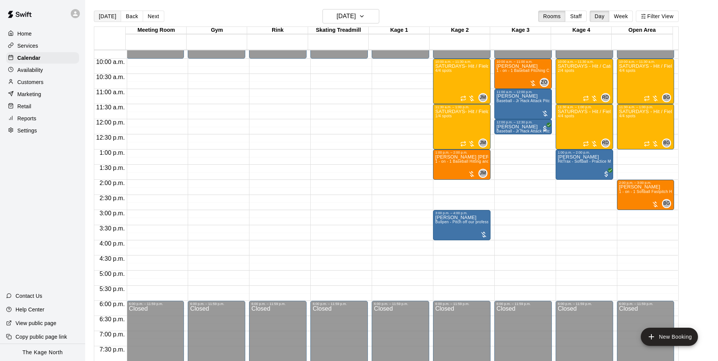
click at [103, 19] on button "[DATE]" at bounding box center [107, 16] width 27 height 11
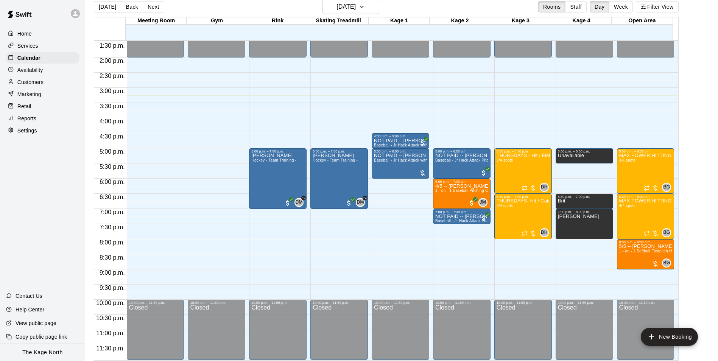
scroll to position [12, 0]
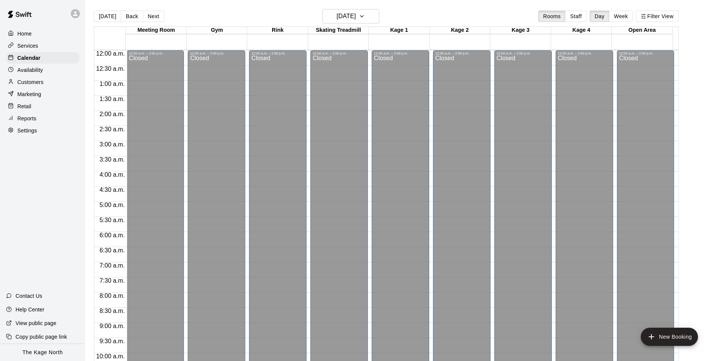
scroll to position [384, 0]
